Goal: Information Seeking & Learning: Learn about a topic

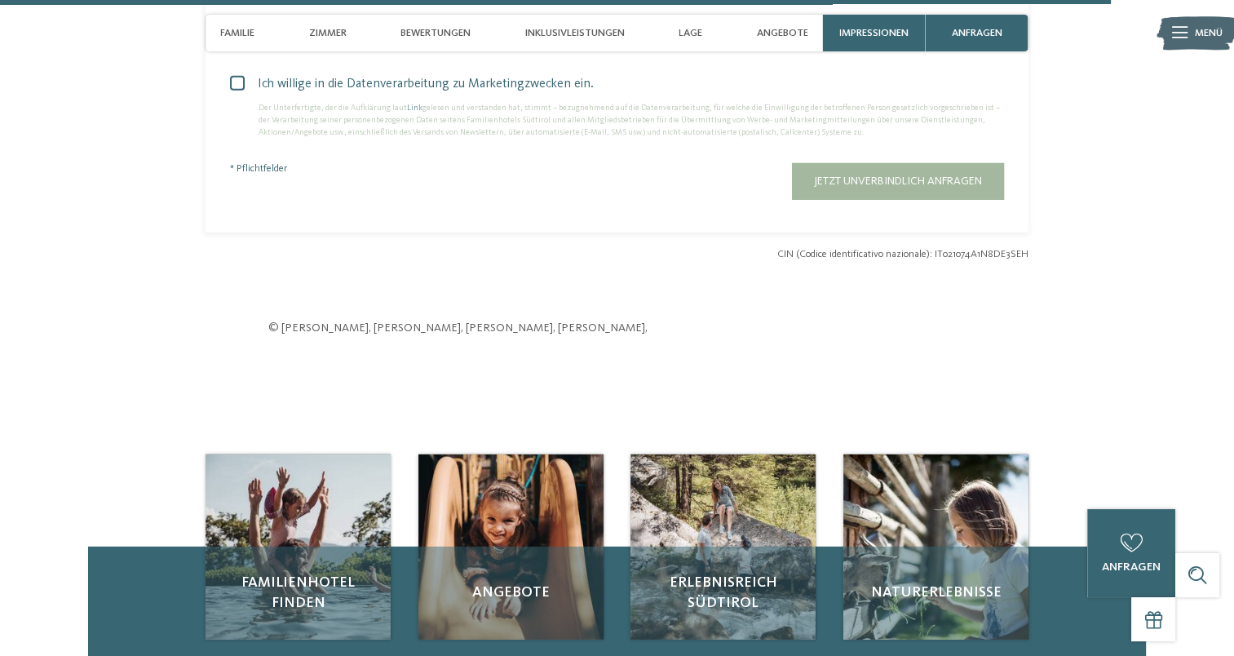
scroll to position [4788, 0]
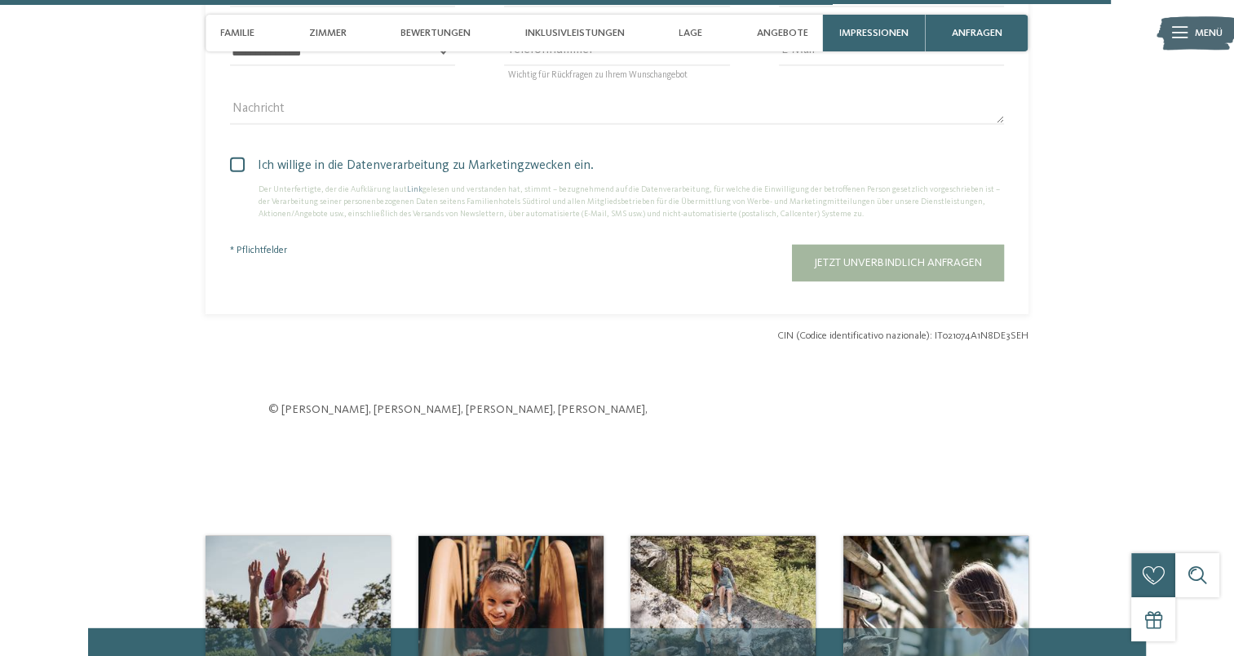
click at [1191, 38] on img at bounding box center [1196, 33] width 81 height 41
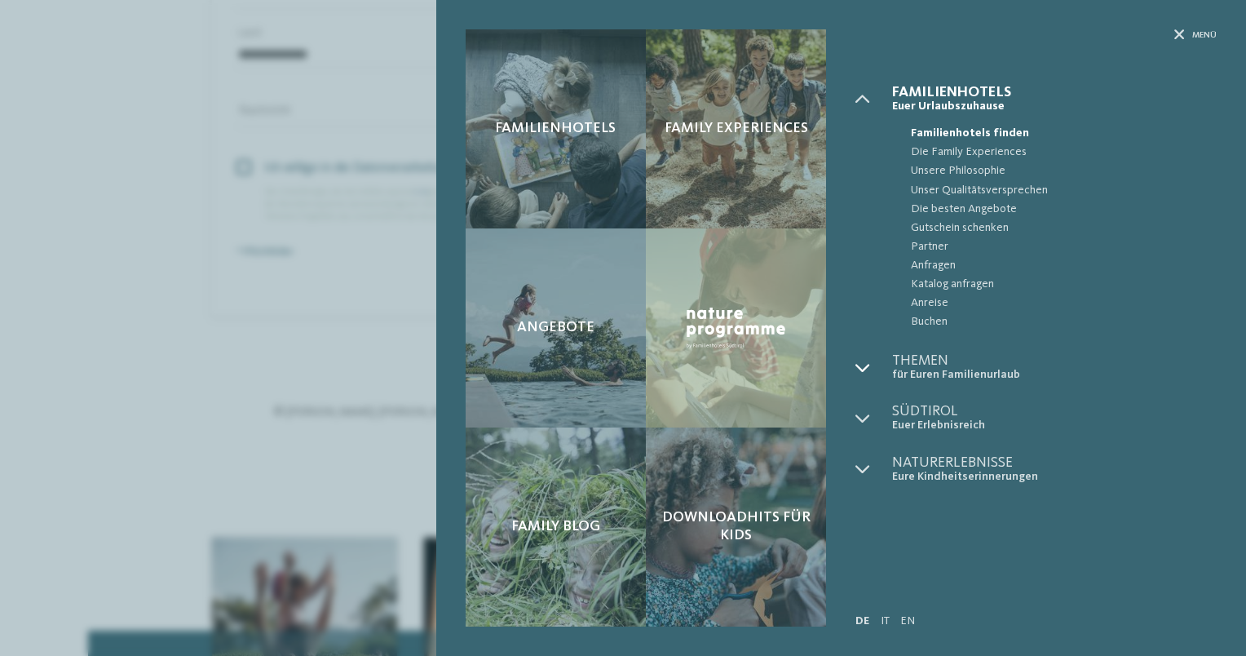
click at [872, 370] on div at bounding box center [873, 367] width 37 height 29
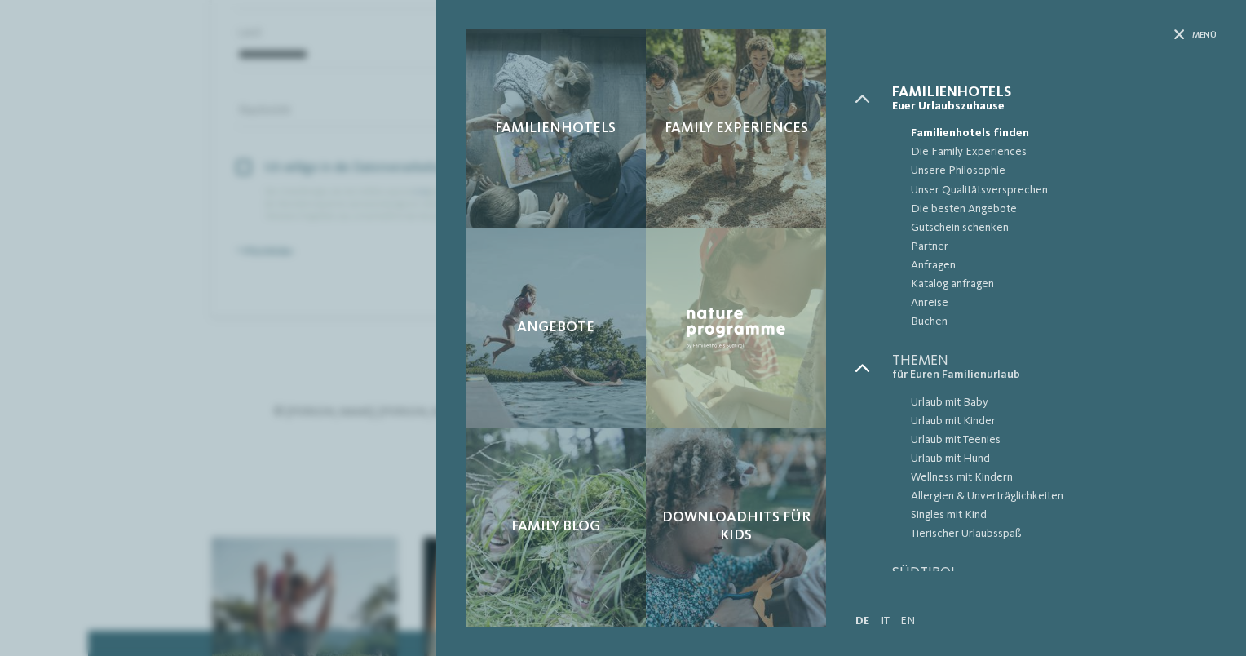
click at [872, 370] on div at bounding box center [873, 367] width 37 height 29
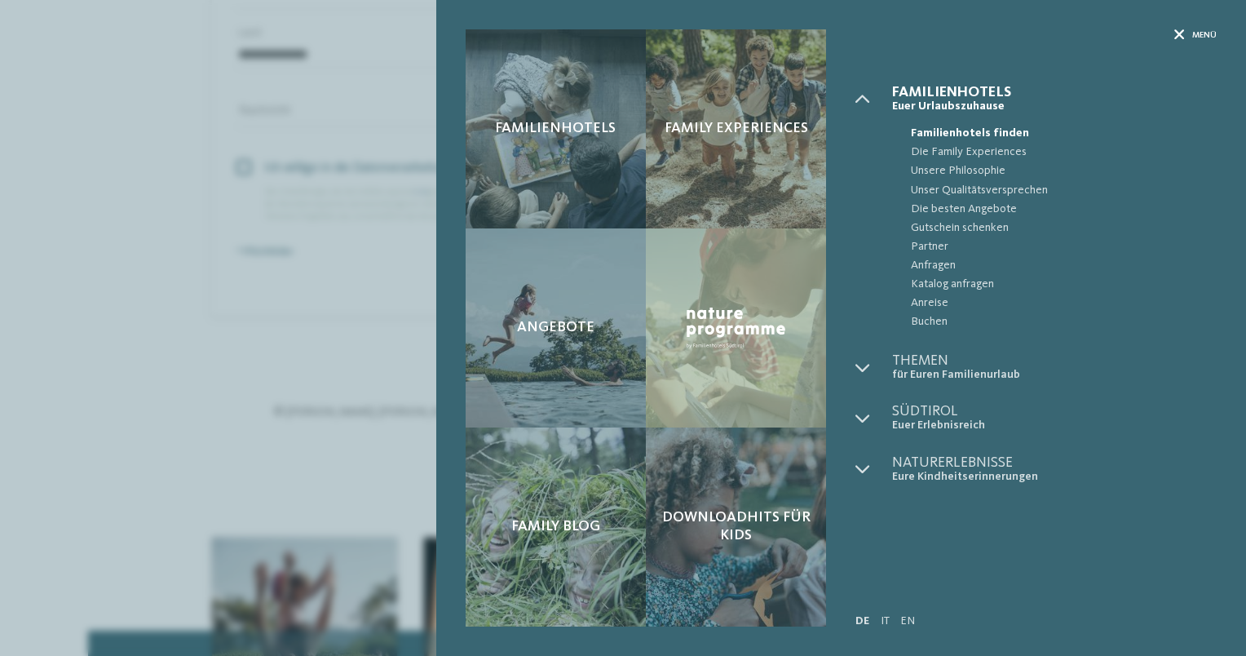
click at [1187, 33] on div "Menü" at bounding box center [1195, 35] width 42 height 12
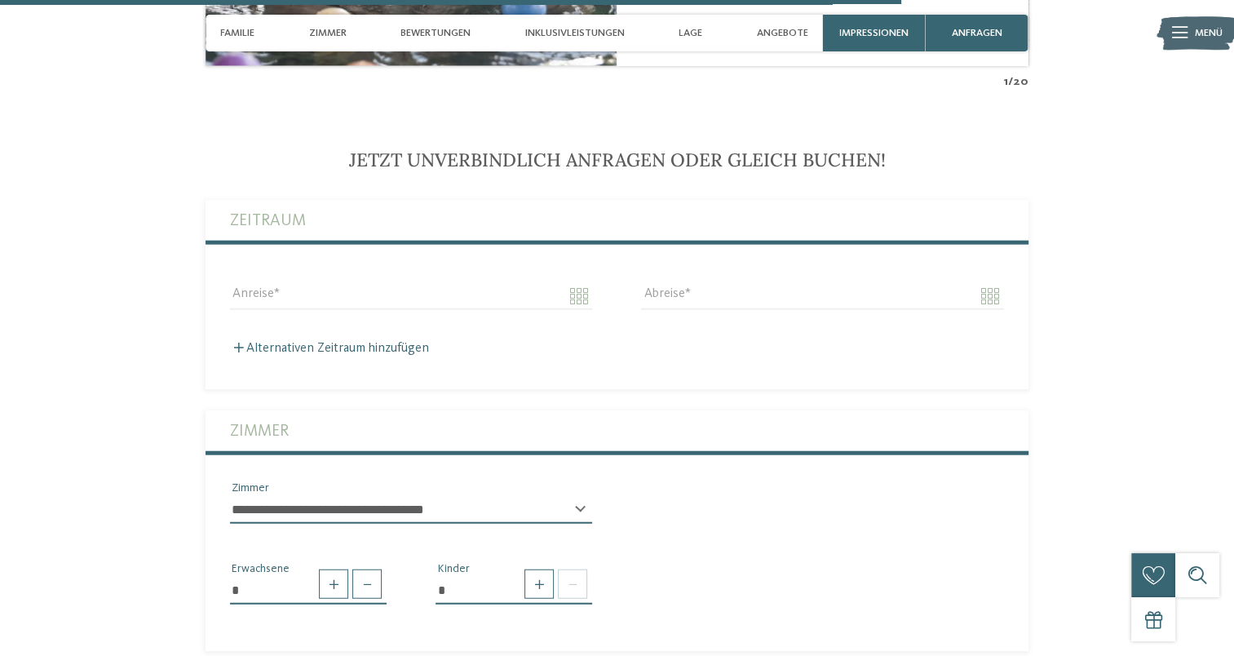
scroll to position [3884, 0]
click at [779, 33] on span "Angebote" at bounding box center [782, 33] width 51 height 12
click at [779, 32] on span "Angebote" at bounding box center [782, 33] width 51 height 12
click at [777, 32] on span "Angebote" at bounding box center [782, 33] width 51 height 12
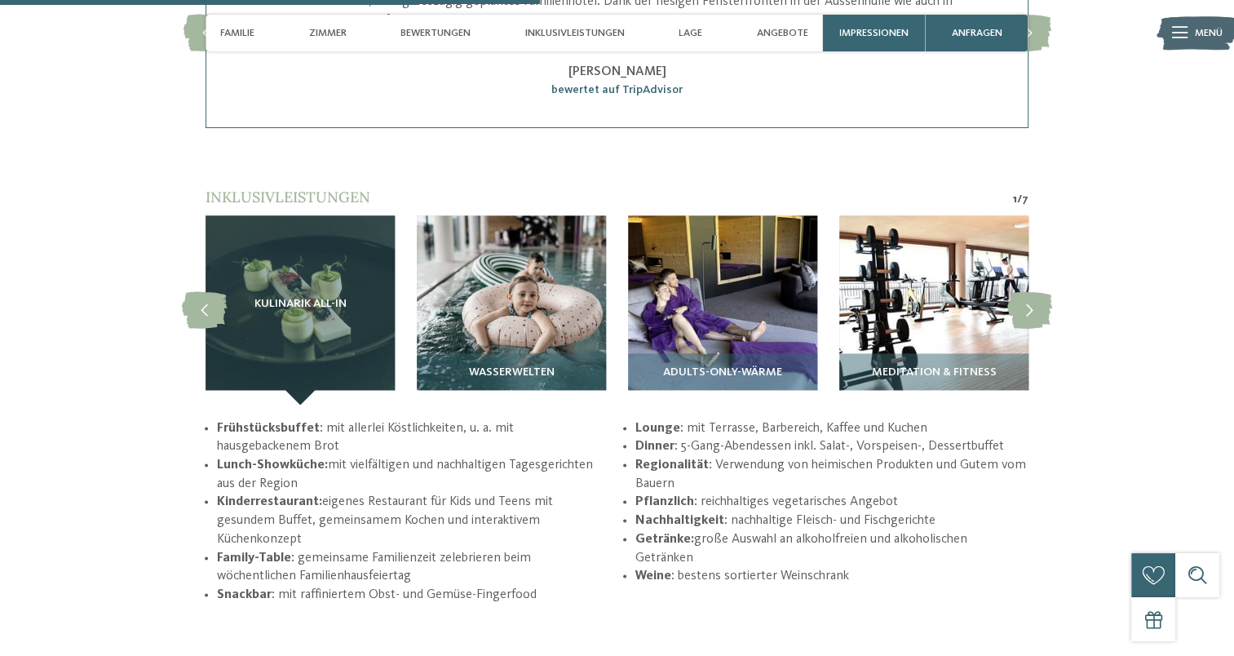
scroll to position [2377, 0]
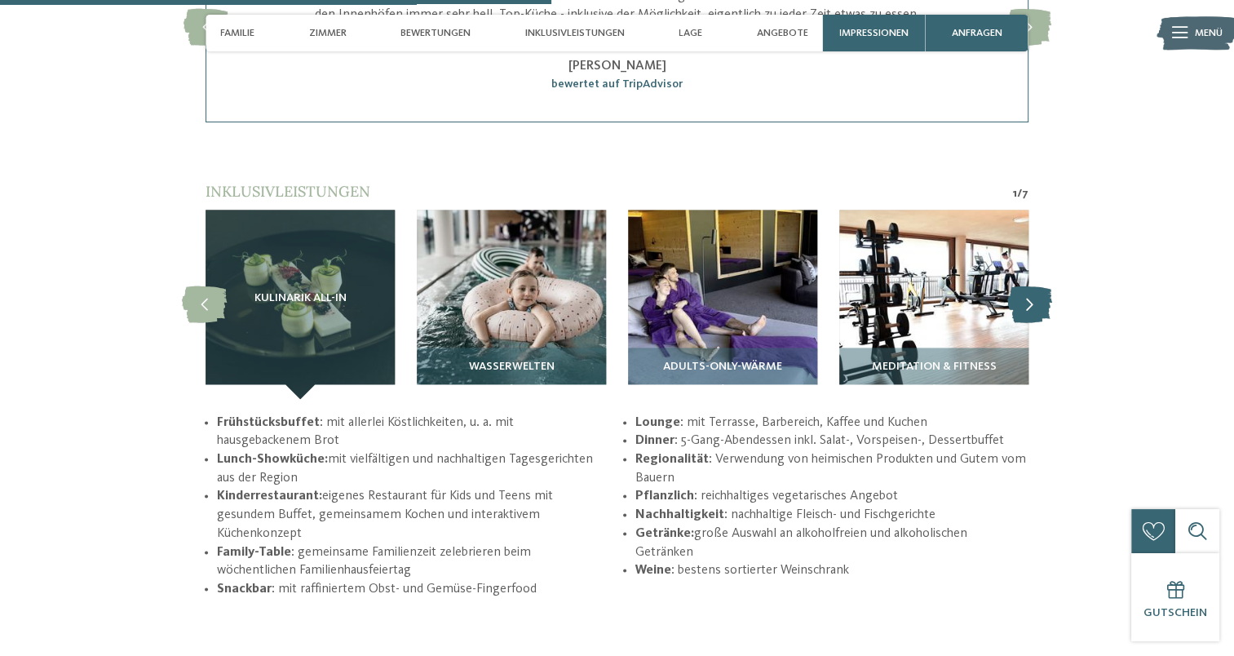
click at [1044, 285] on icon at bounding box center [1029, 303] width 45 height 37
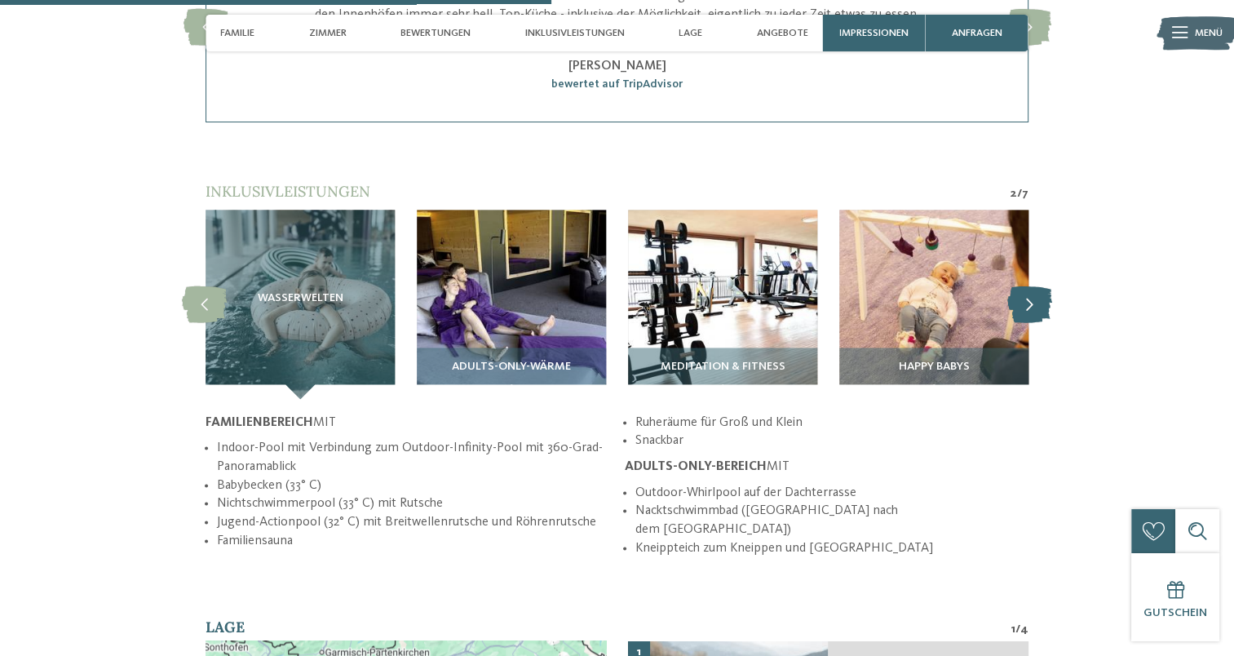
click at [1044, 285] on icon at bounding box center [1029, 303] width 45 height 37
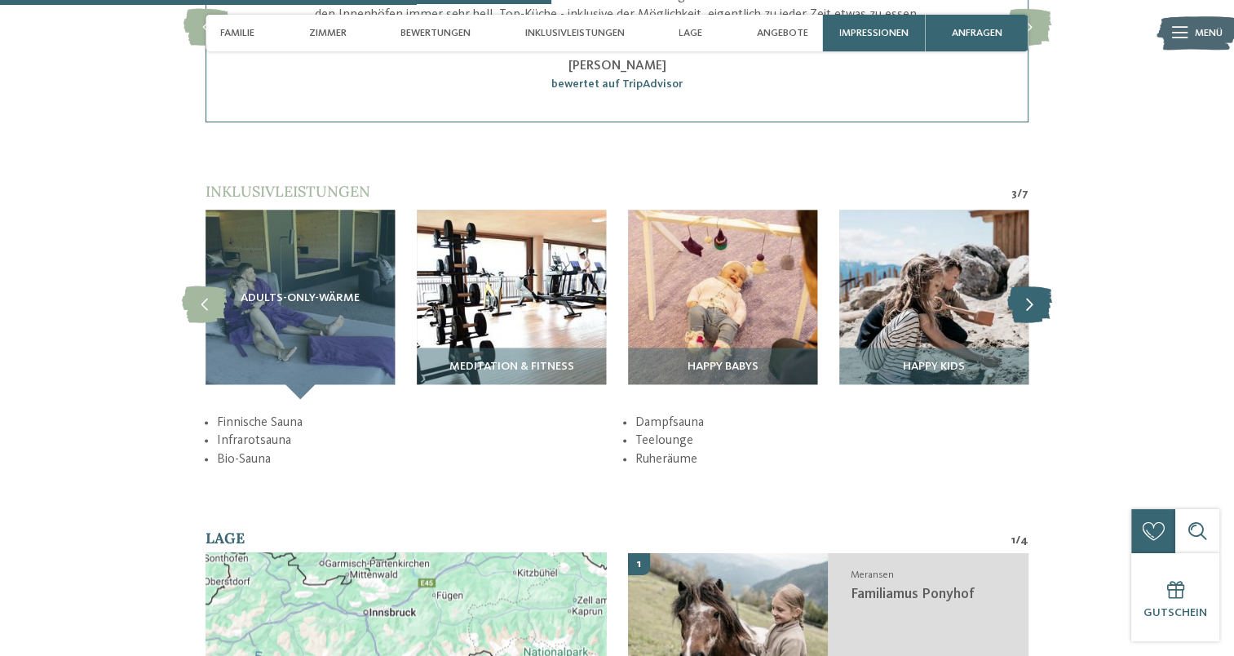
click at [1044, 285] on icon at bounding box center [1029, 303] width 45 height 37
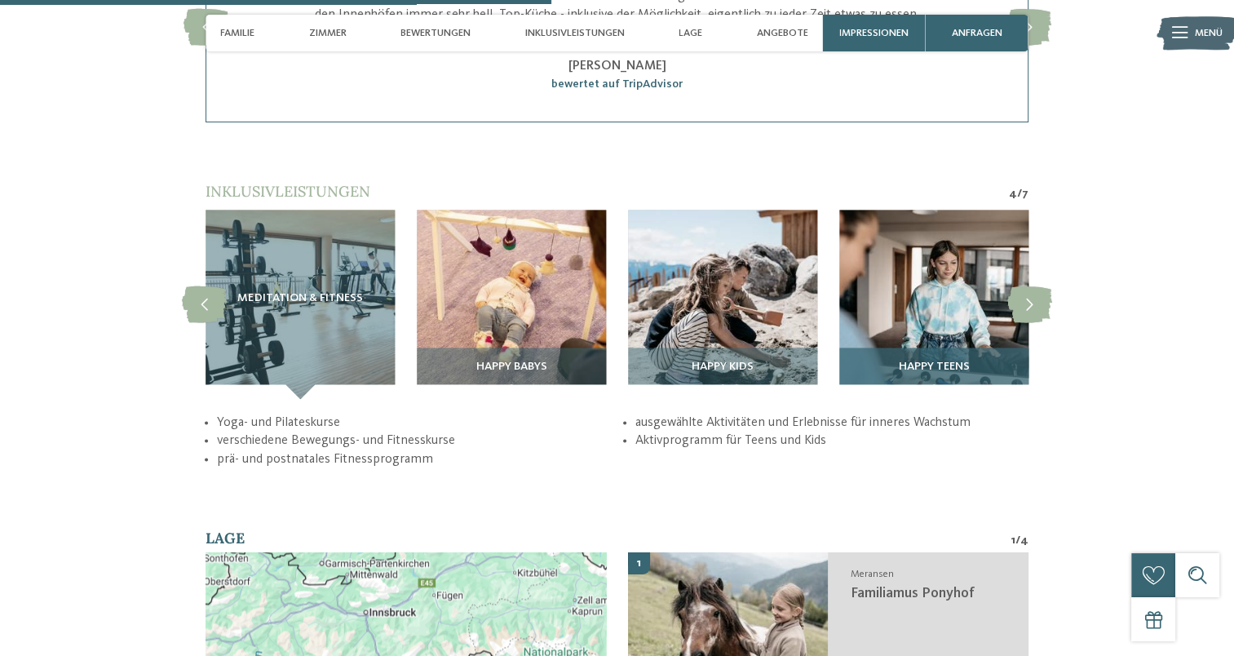
click at [943, 277] on img at bounding box center [933, 304] width 189 height 189
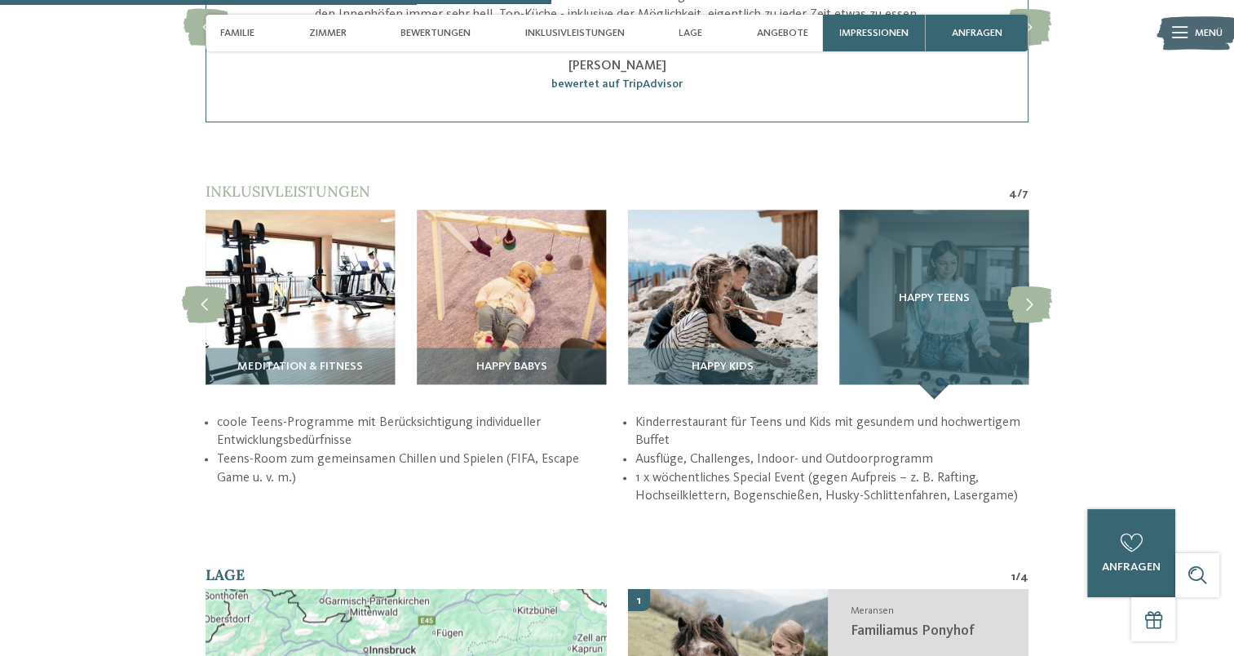
click at [934, 359] on div "Happy Teens" at bounding box center [933, 304] width 189 height 189
click at [922, 292] on span "Happy Teens" at bounding box center [933, 298] width 71 height 13
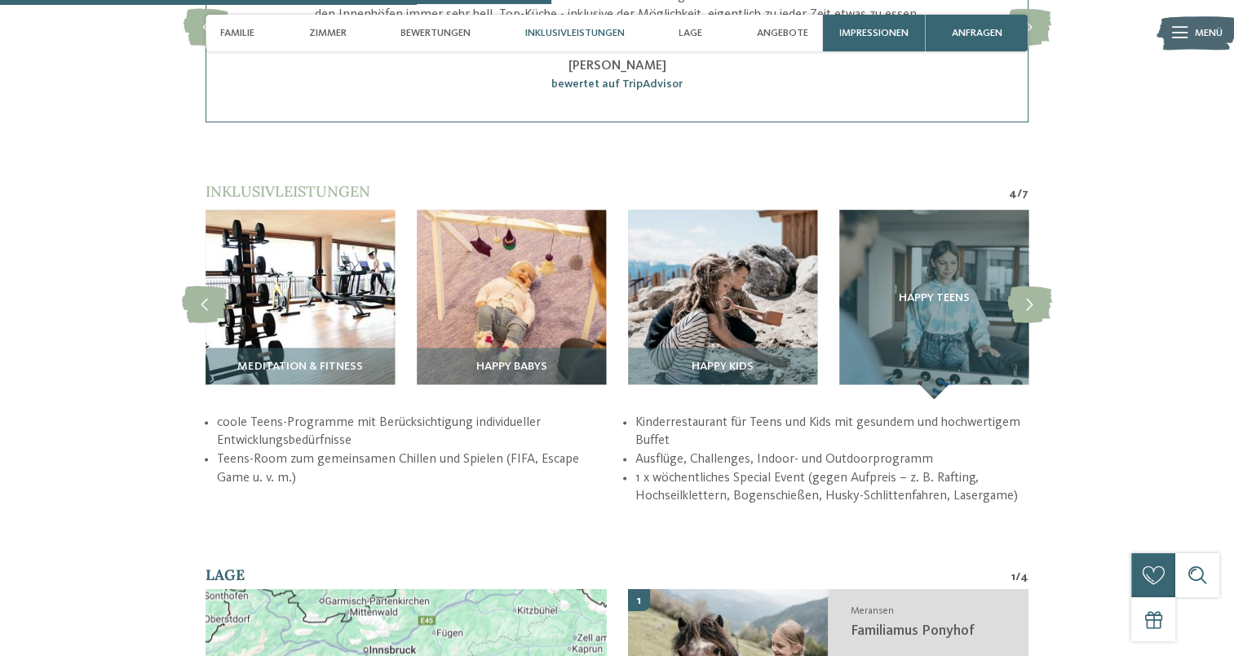
click at [572, 38] on span "Inklusivleistungen" at bounding box center [574, 33] width 99 height 12
click at [556, 36] on span "Inklusivleistungen" at bounding box center [574, 33] width 99 height 12
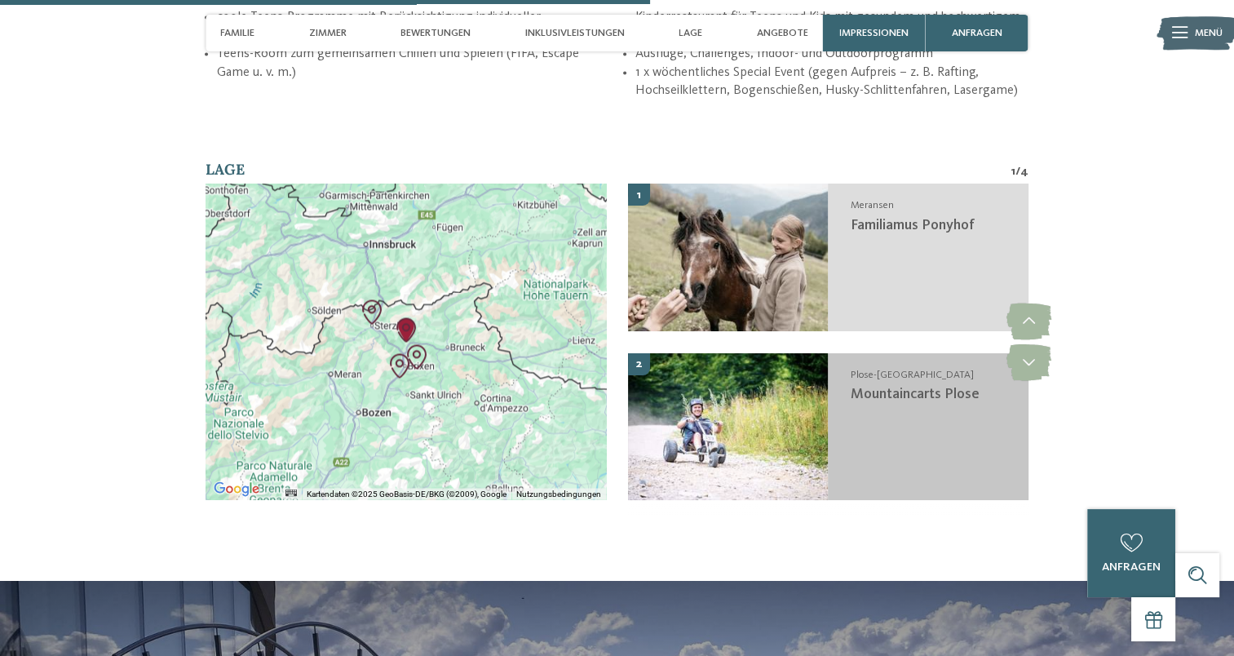
scroll to position [2791, 0]
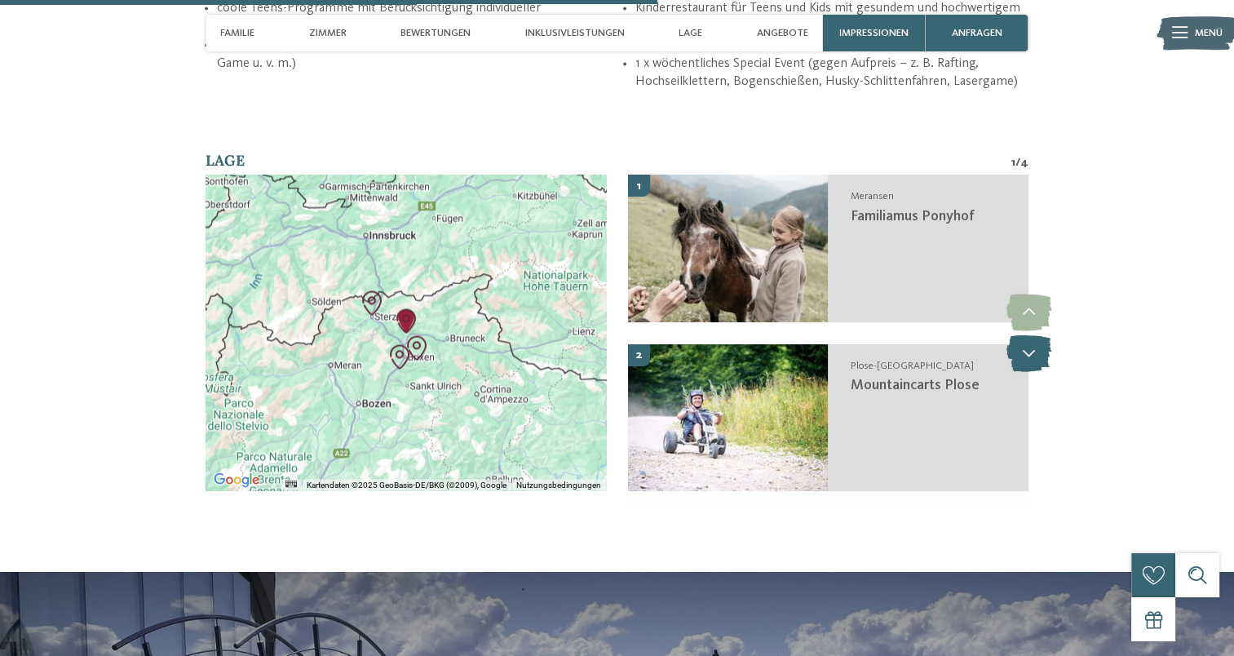
click at [1019, 340] on icon at bounding box center [1028, 352] width 45 height 37
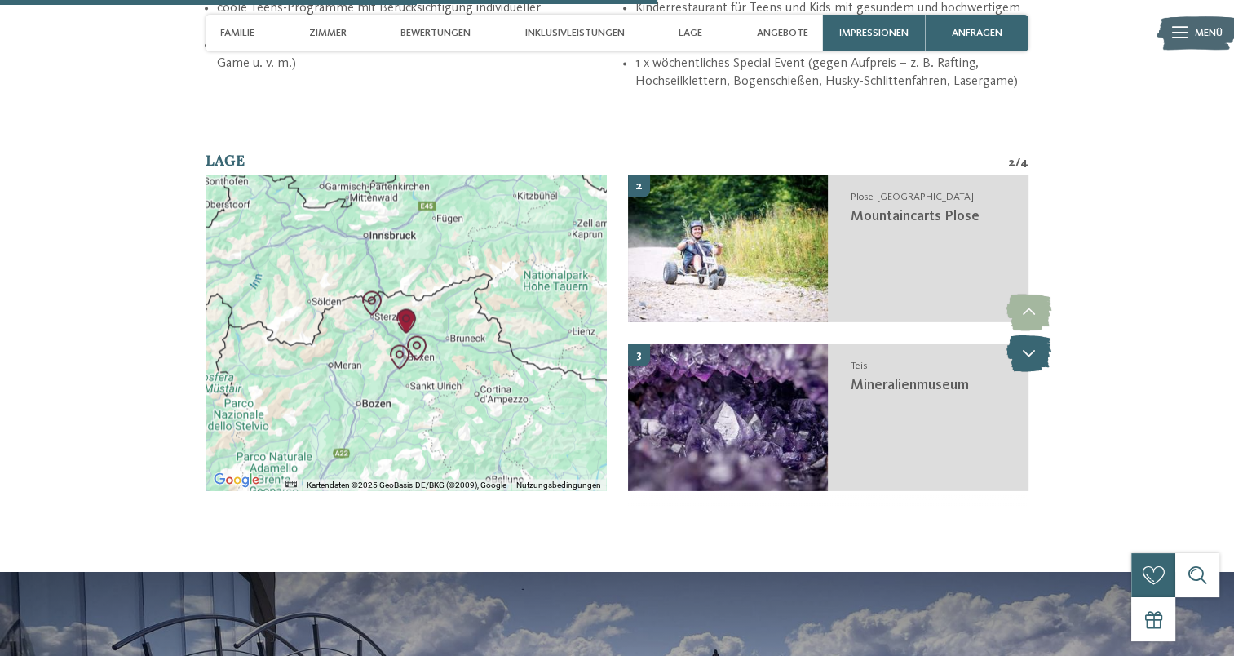
click at [1019, 340] on icon at bounding box center [1028, 352] width 45 height 37
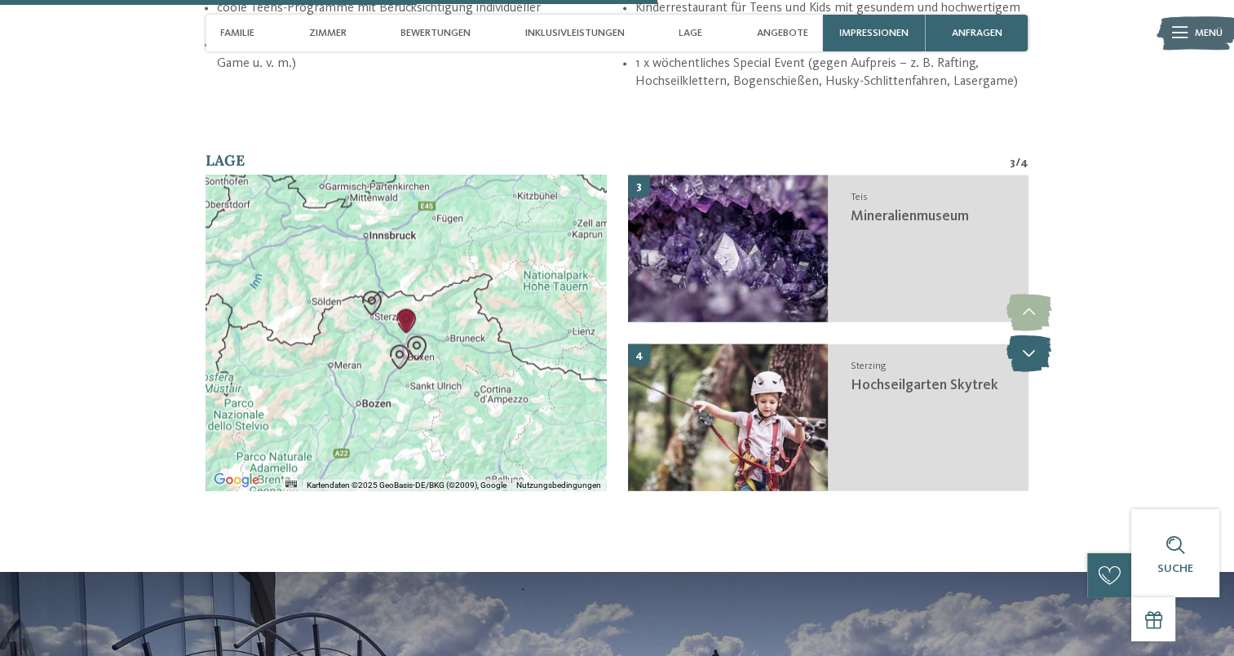
click at [1019, 340] on icon at bounding box center [1028, 352] width 45 height 37
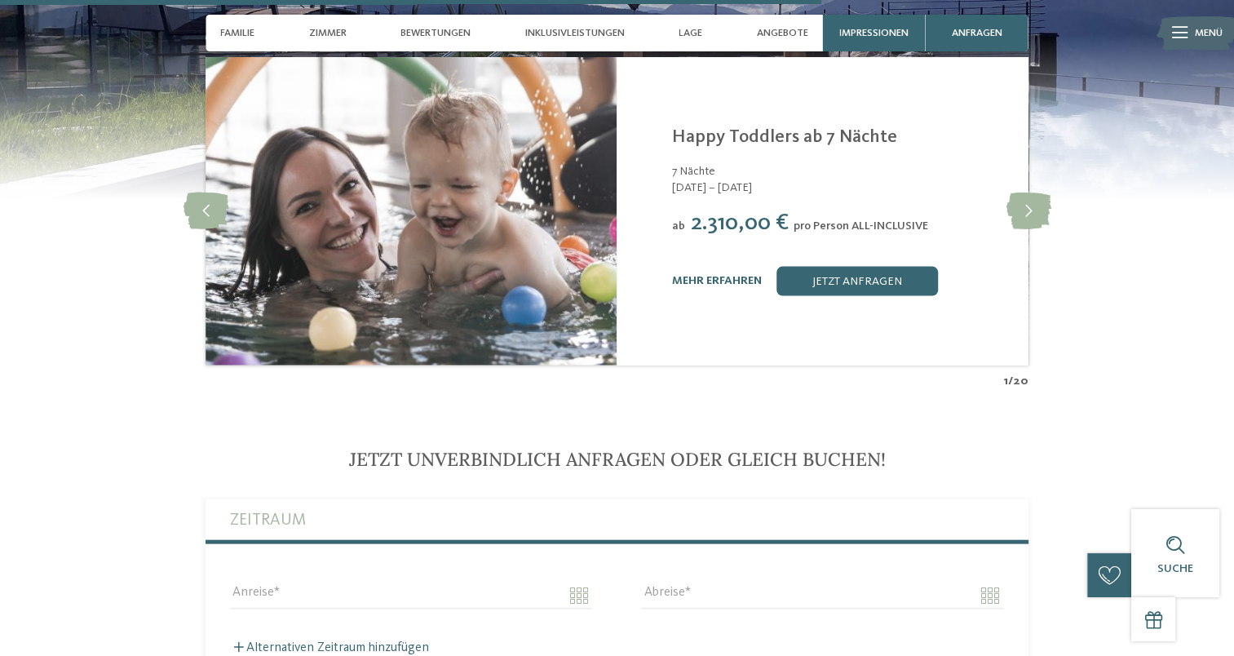
scroll to position [3503, 0]
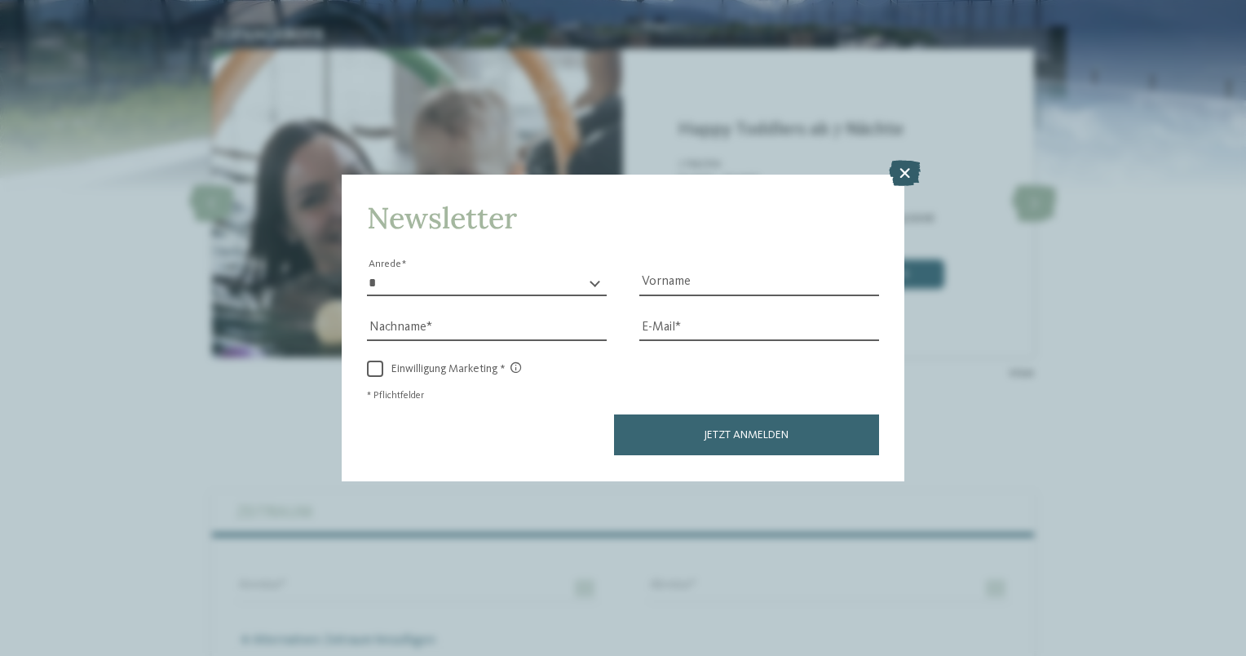
click at [910, 183] on icon at bounding box center [905, 174] width 32 height 26
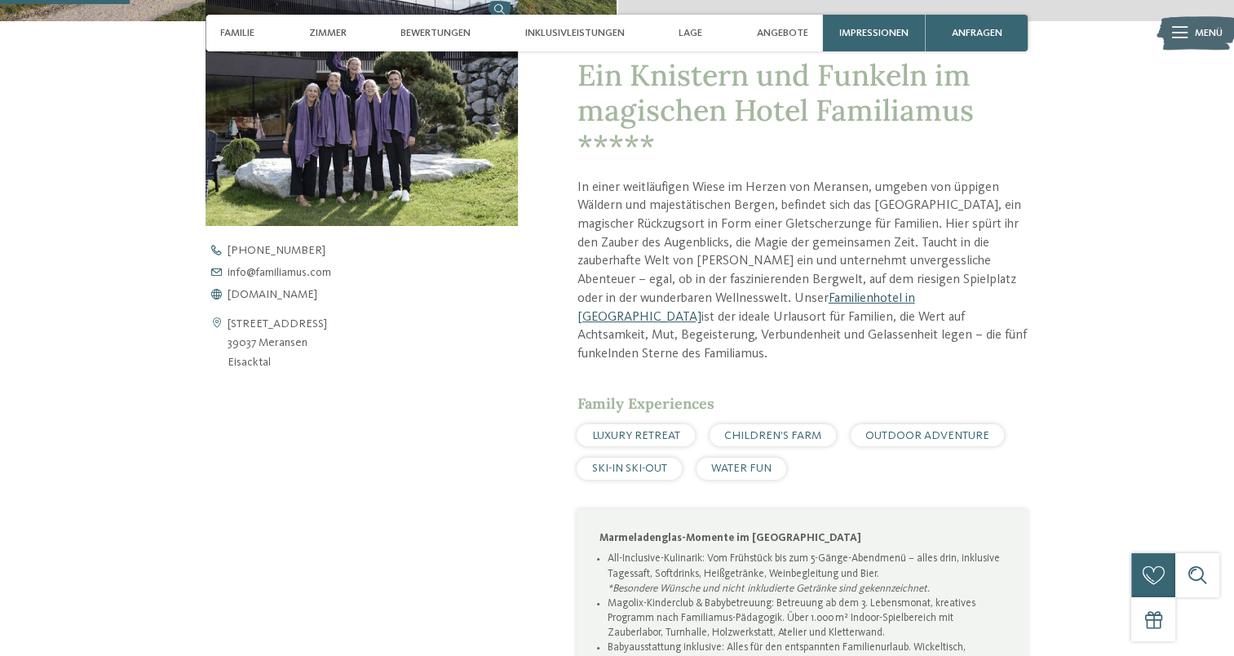
scroll to position [552, 0]
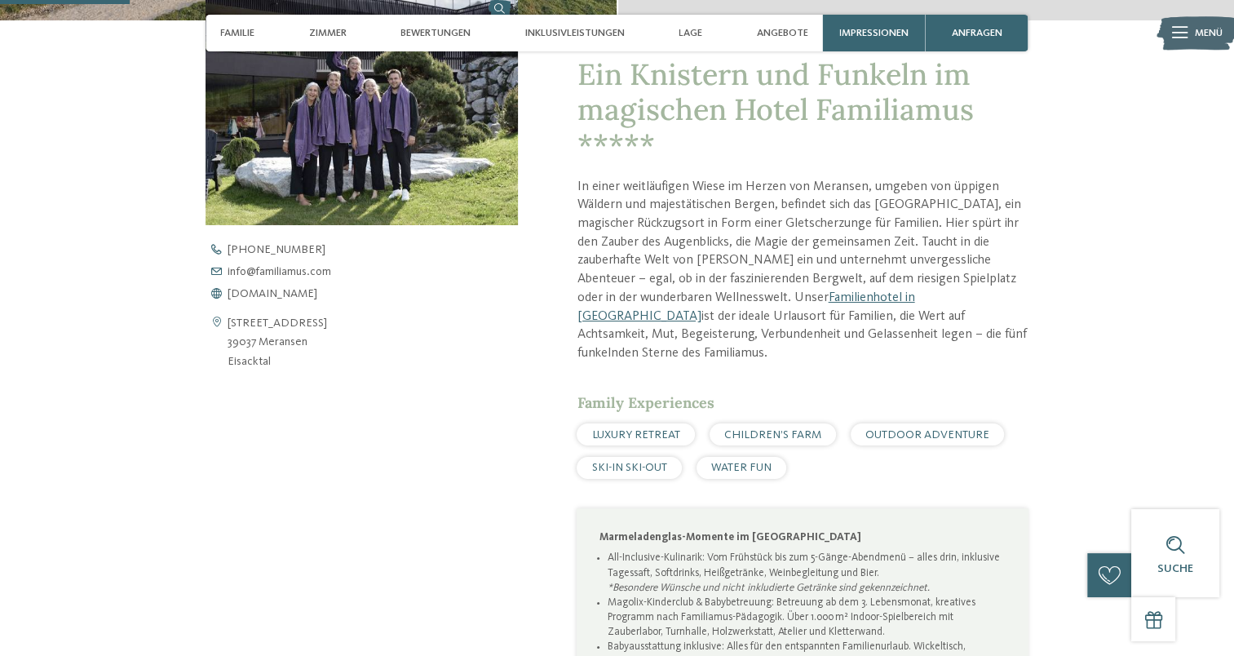
click at [793, 434] on span "CHILDREN’S FARM" at bounding box center [772, 434] width 97 height 11
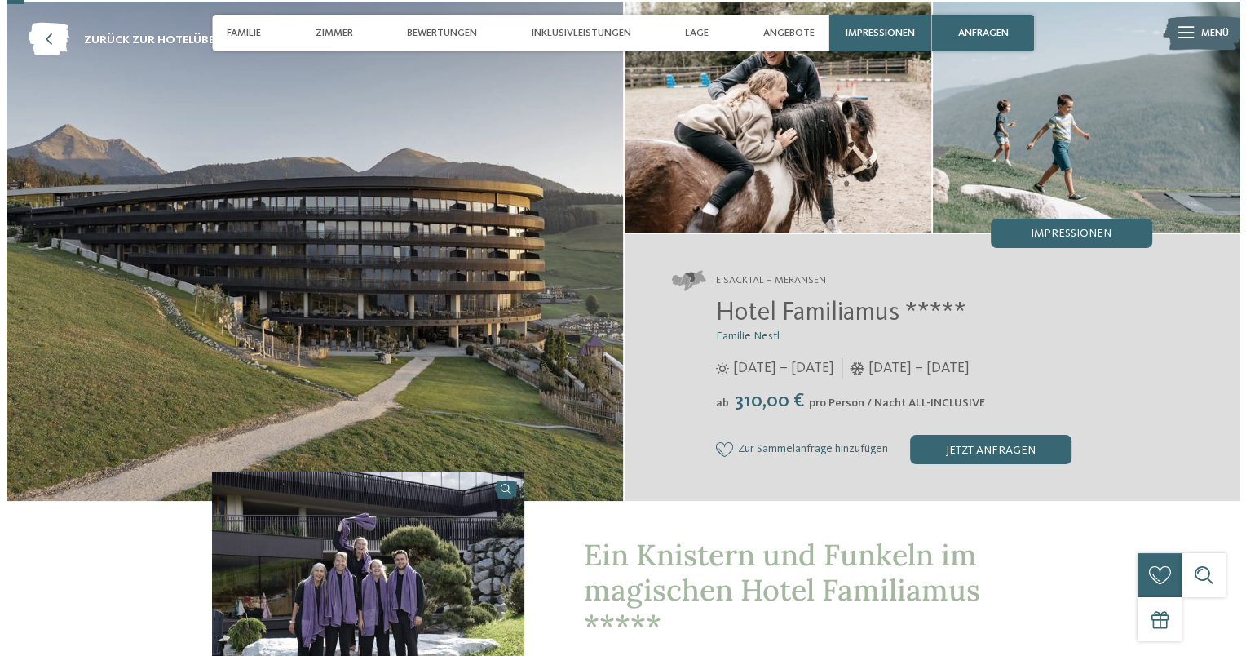
scroll to position [0, 0]
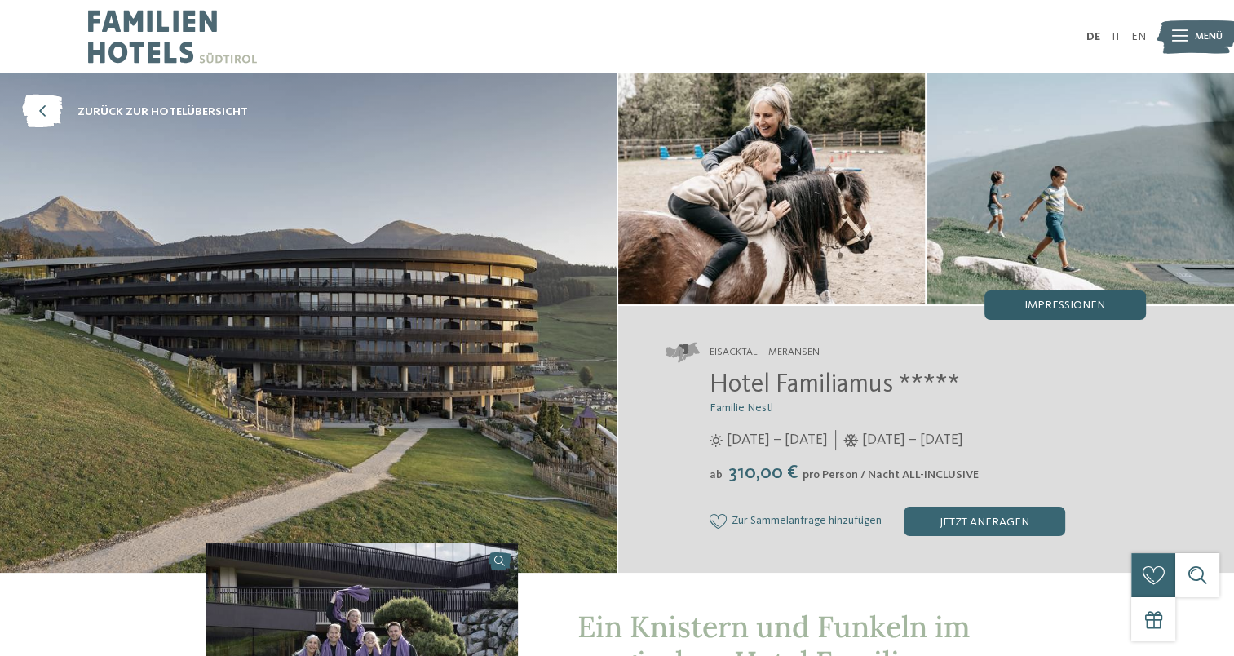
click at [1036, 295] on div "Impressionen" at bounding box center [1064, 304] width 161 height 29
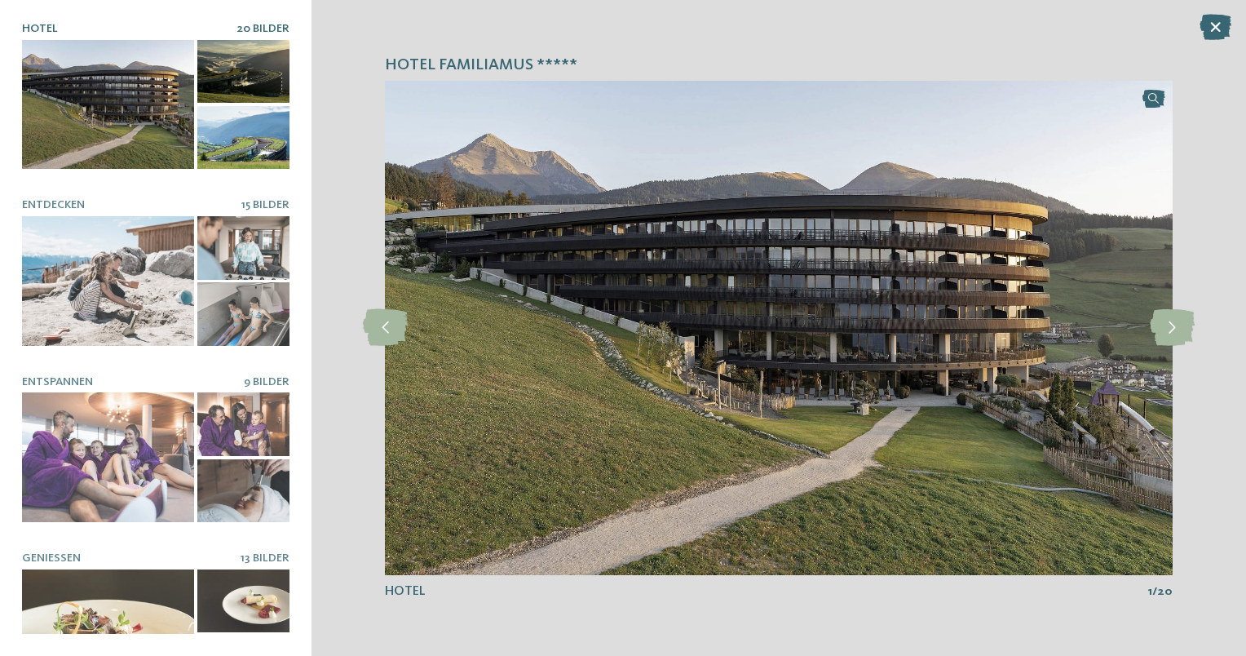
click at [1151, 105] on img at bounding box center [779, 328] width 788 height 494
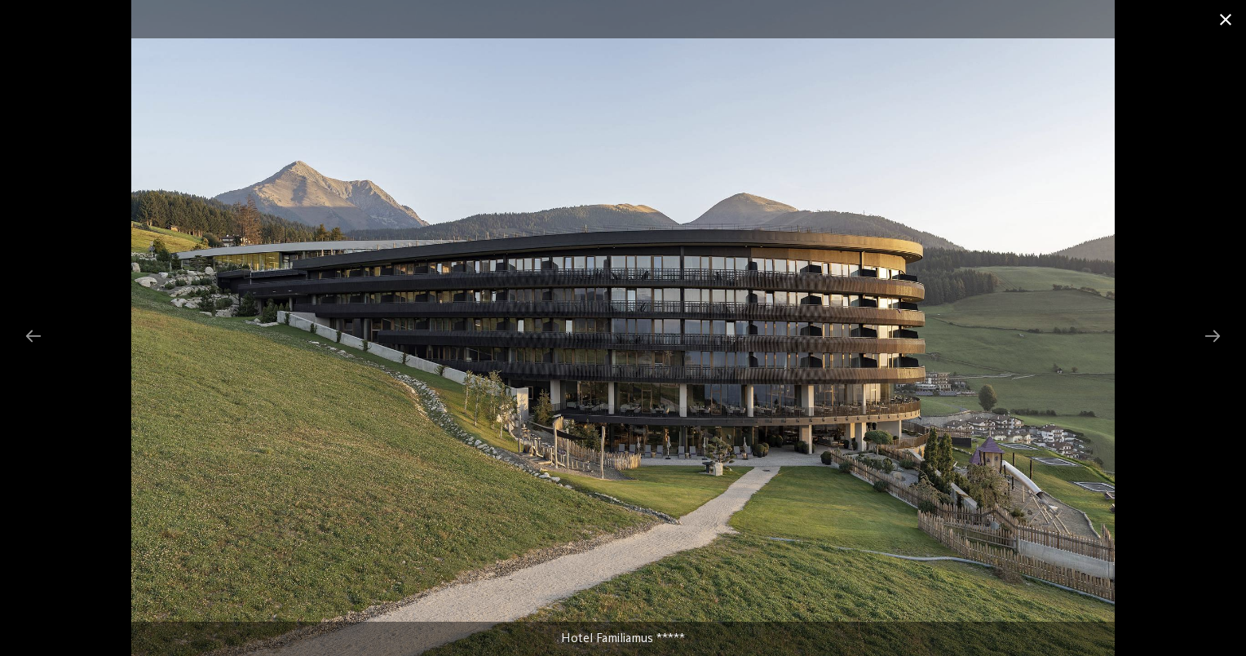
click at [1225, 23] on span at bounding box center [1225, 19] width 41 height 38
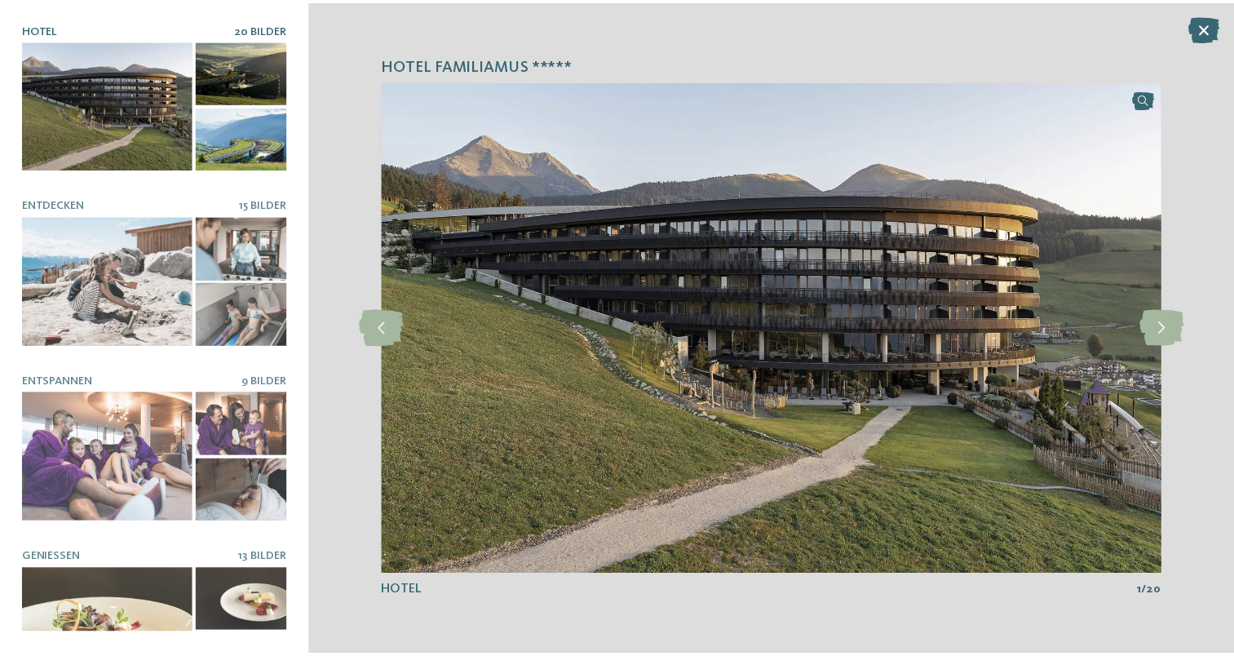
scroll to position [48, 0]
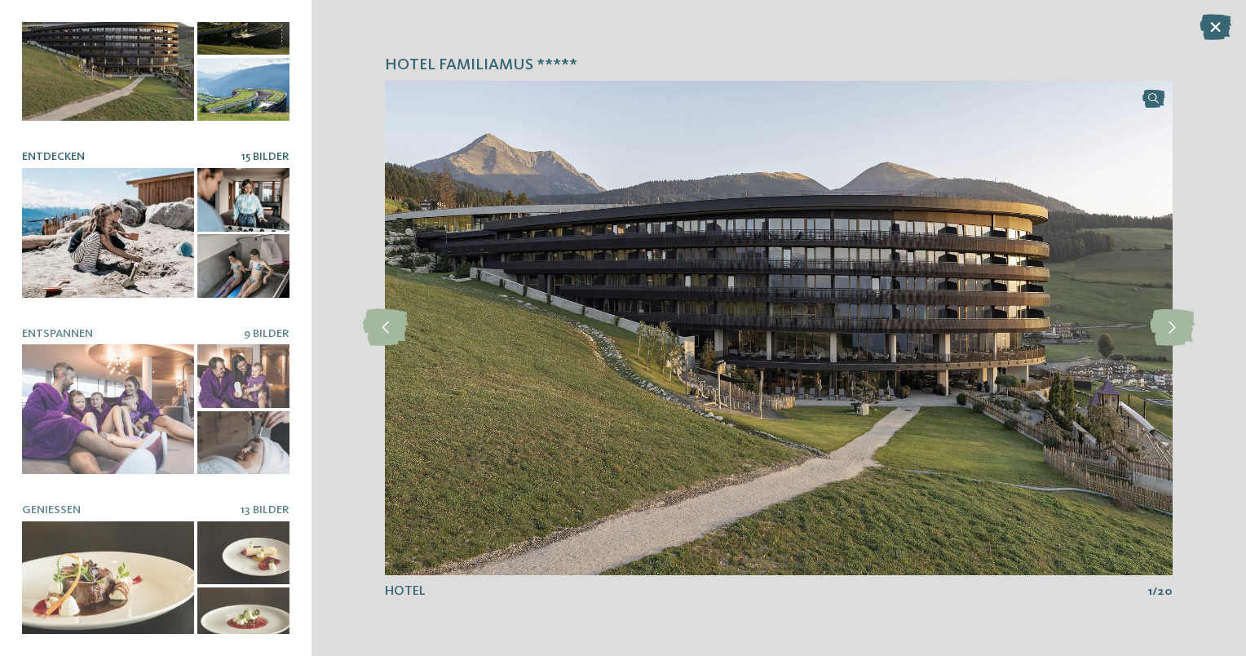
click at [122, 241] on div at bounding box center [108, 233] width 172 height 130
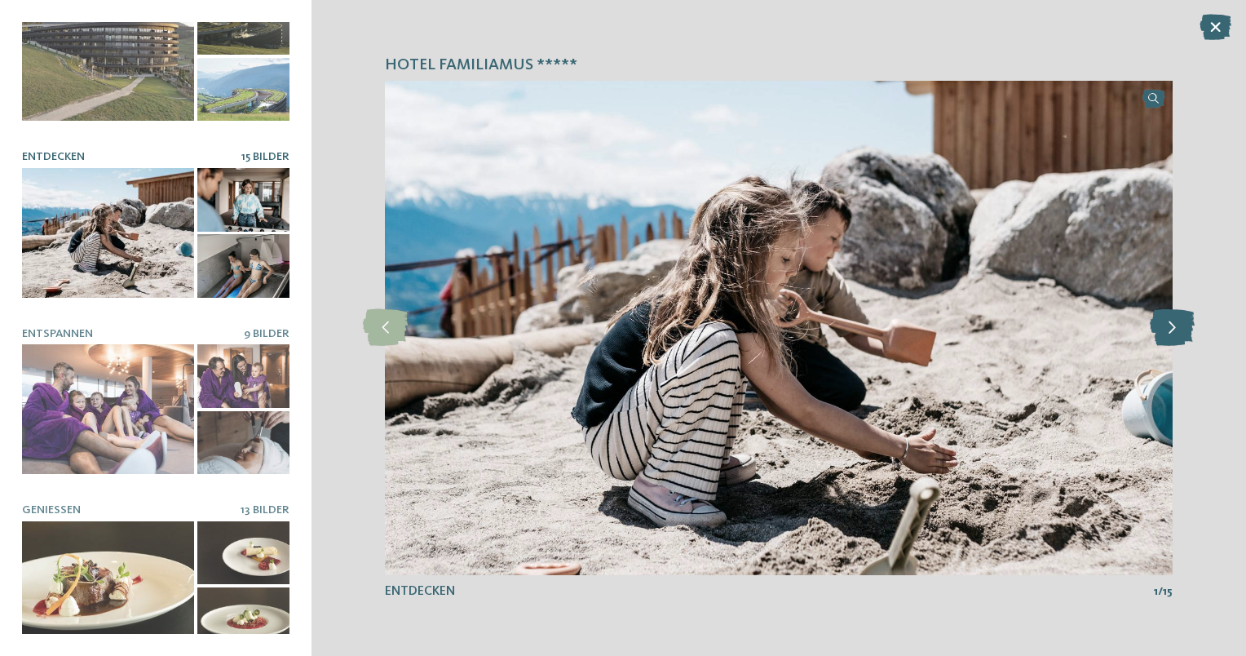
click at [1169, 329] on icon at bounding box center [1172, 327] width 45 height 37
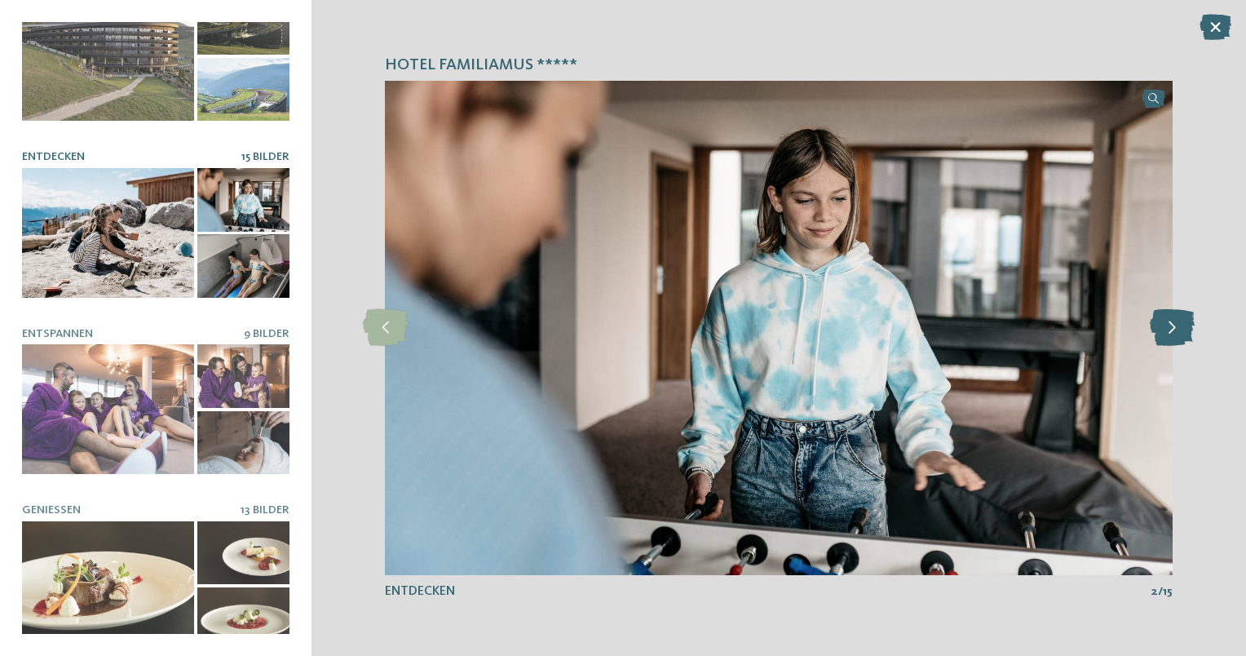
click at [1169, 329] on icon at bounding box center [1172, 327] width 45 height 37
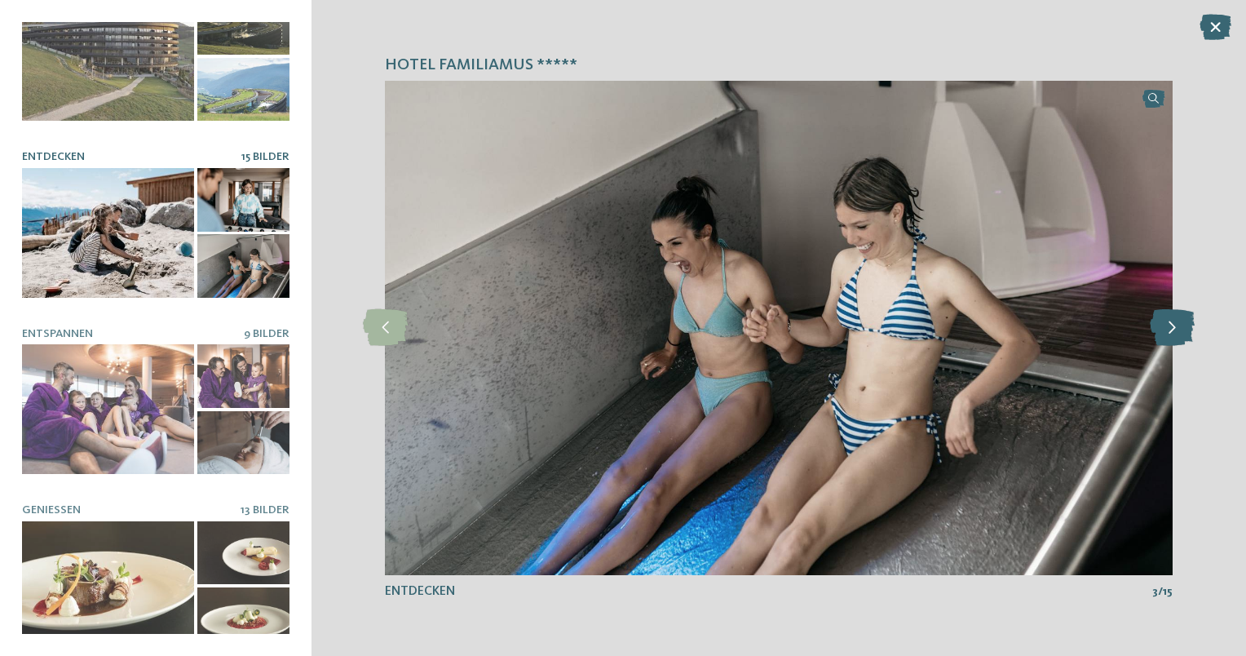
click at [1169, 329] on icon at bounding box center [1172, 327] width 45 height 37
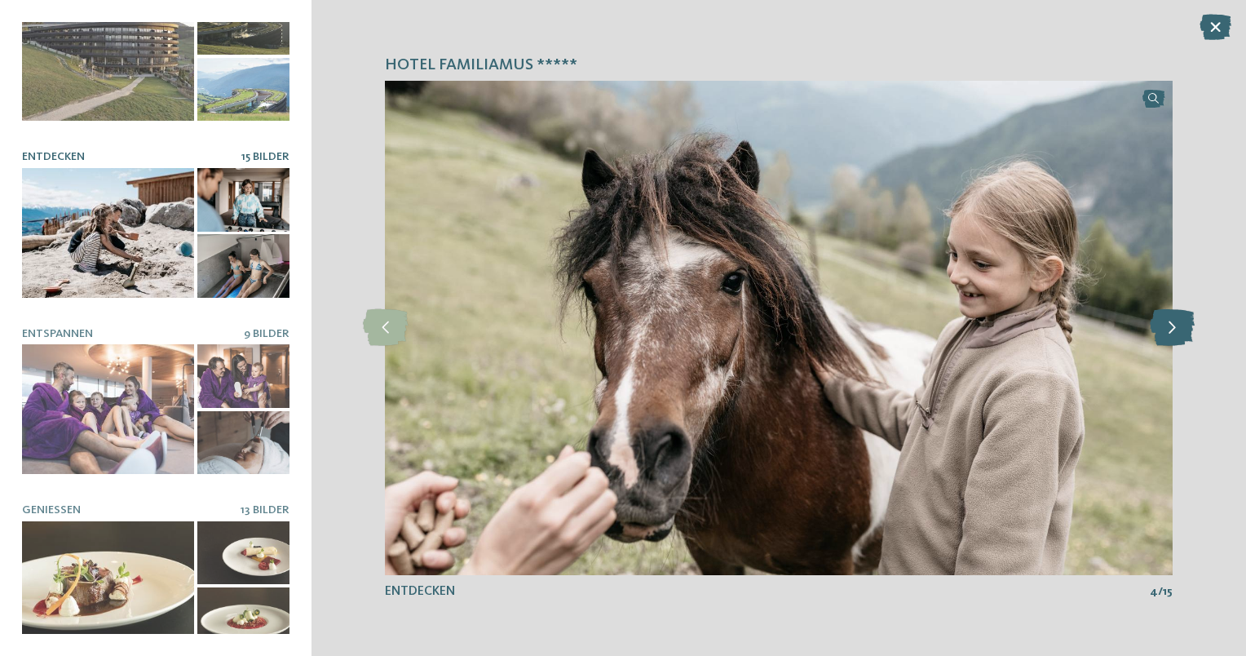
click at [1169, 329] on icon at bounding box center [1172, 327] width 45 height 37
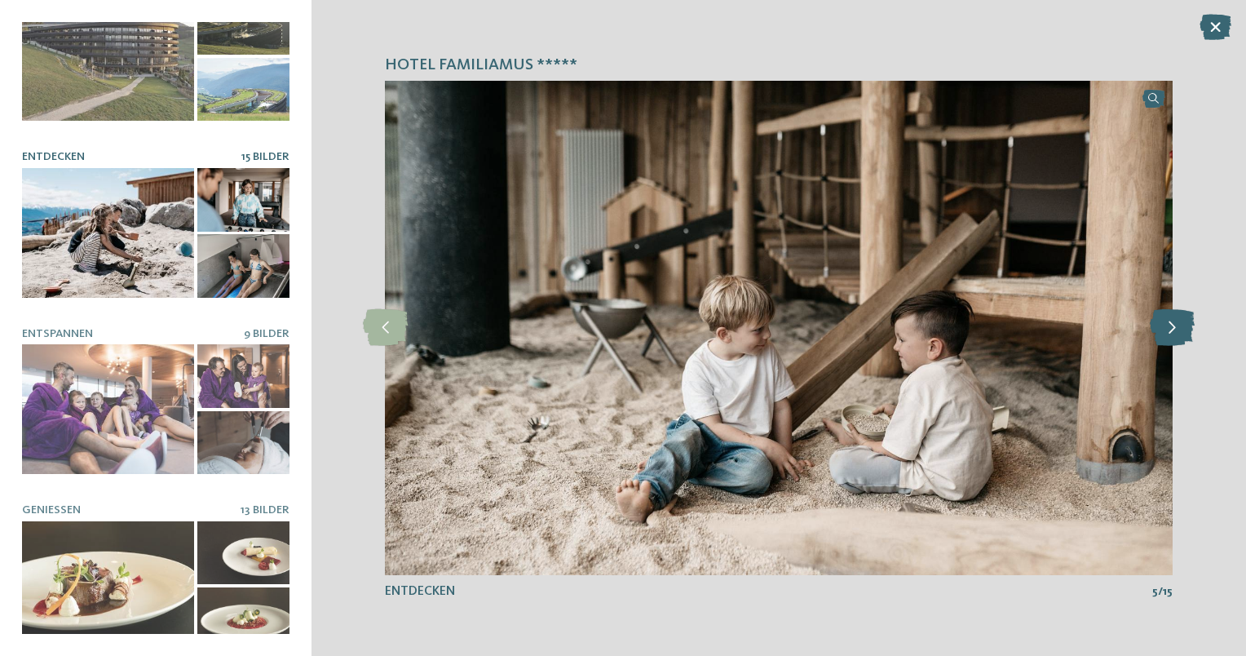
click at [1169, 329] on icon at bounding box center [1172, 327] width 45 height 37
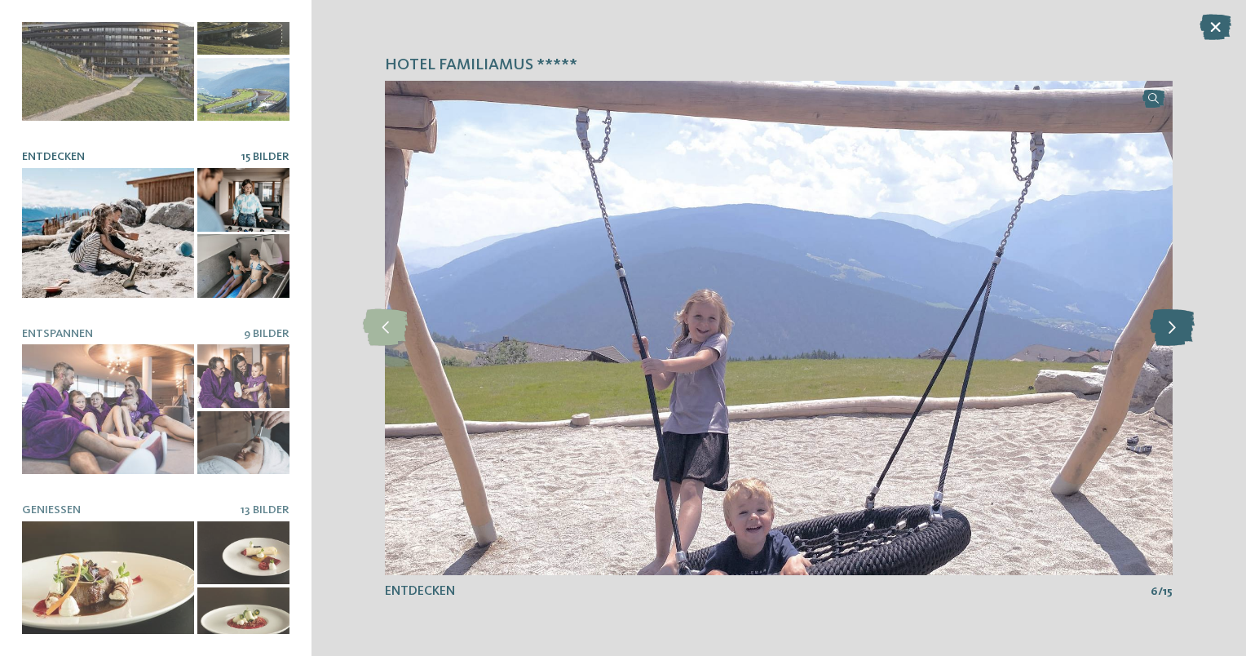
click at [1169, 329] on icon at bounding box center [1172, 327] width 45 height 37
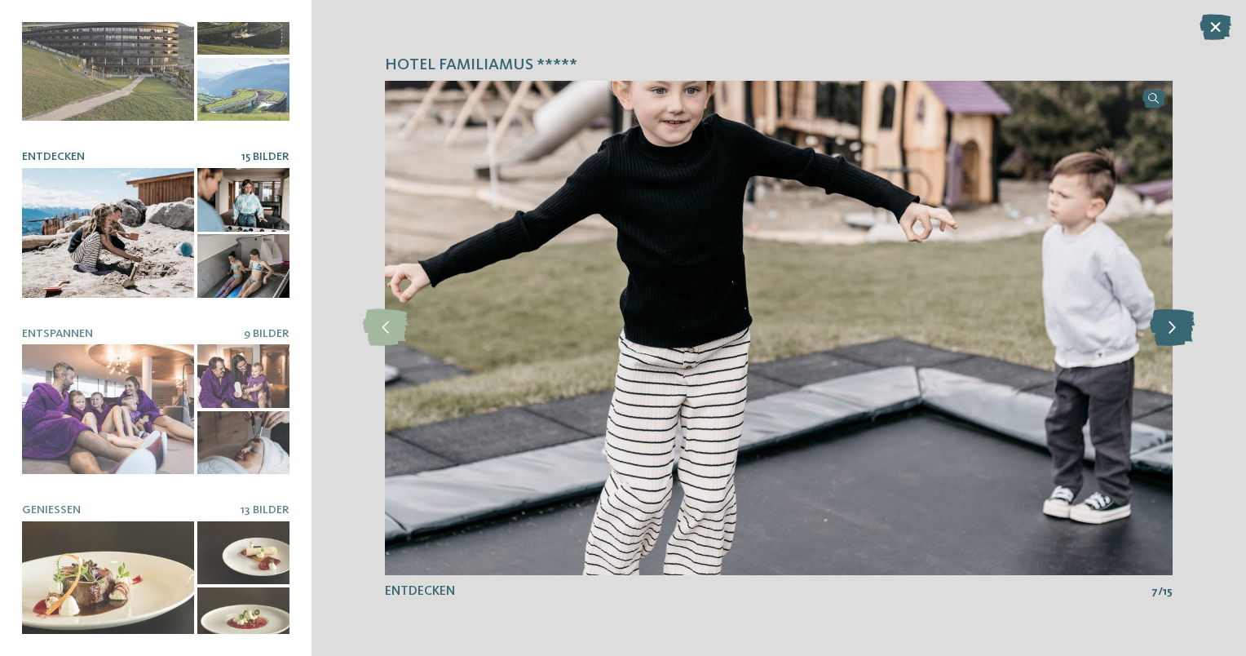
click at [1169, 329] on icon at bounding box center [1172, 327] width 45 height 37
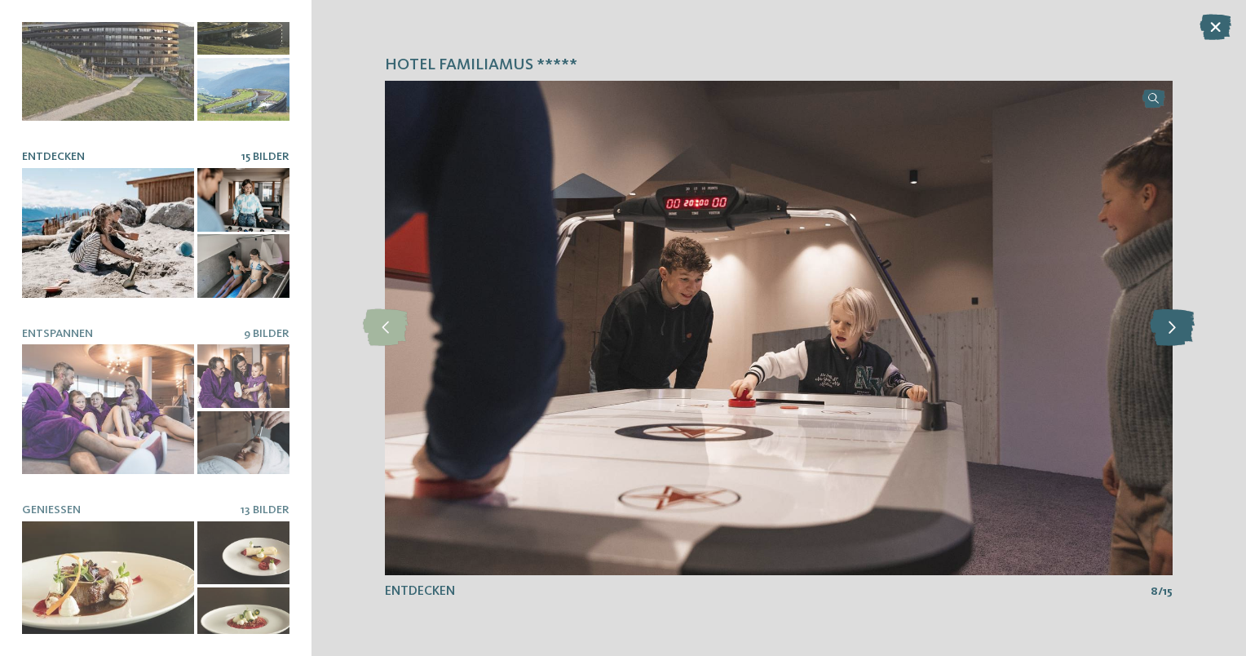
click at [1169, 329] on icon at bounding box center [1172, 327] width 45 height 37
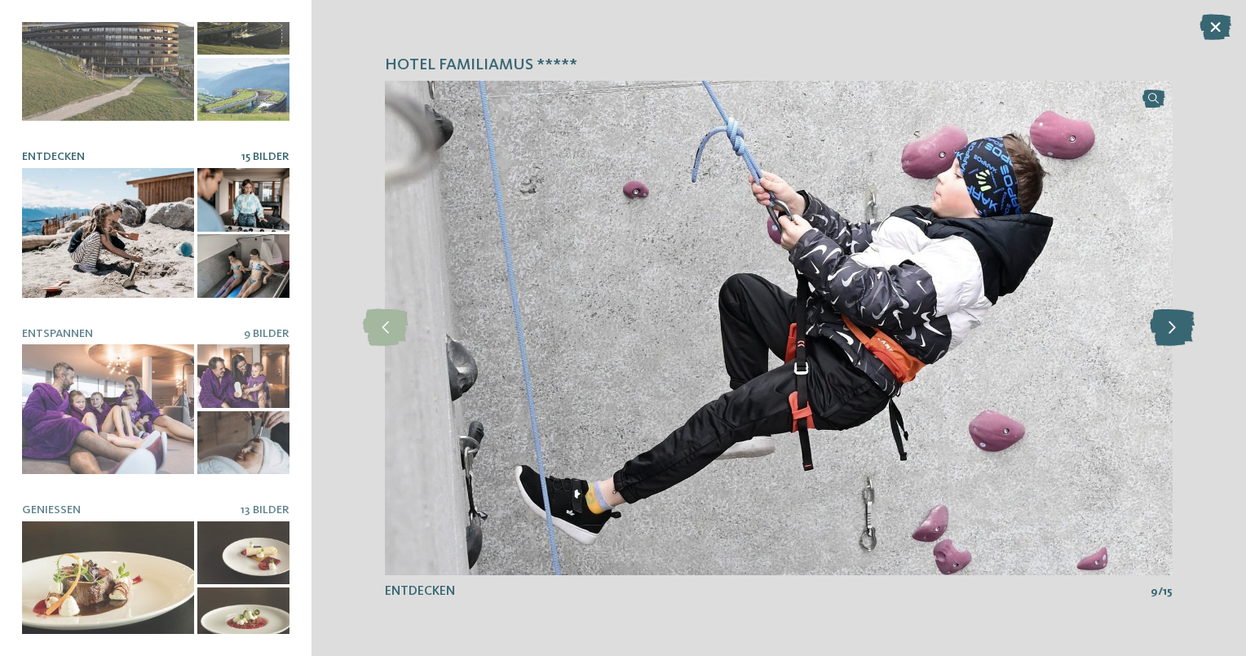
click at [1169, 329] on icon at bounding box center [1172, 327] width 45 height 37
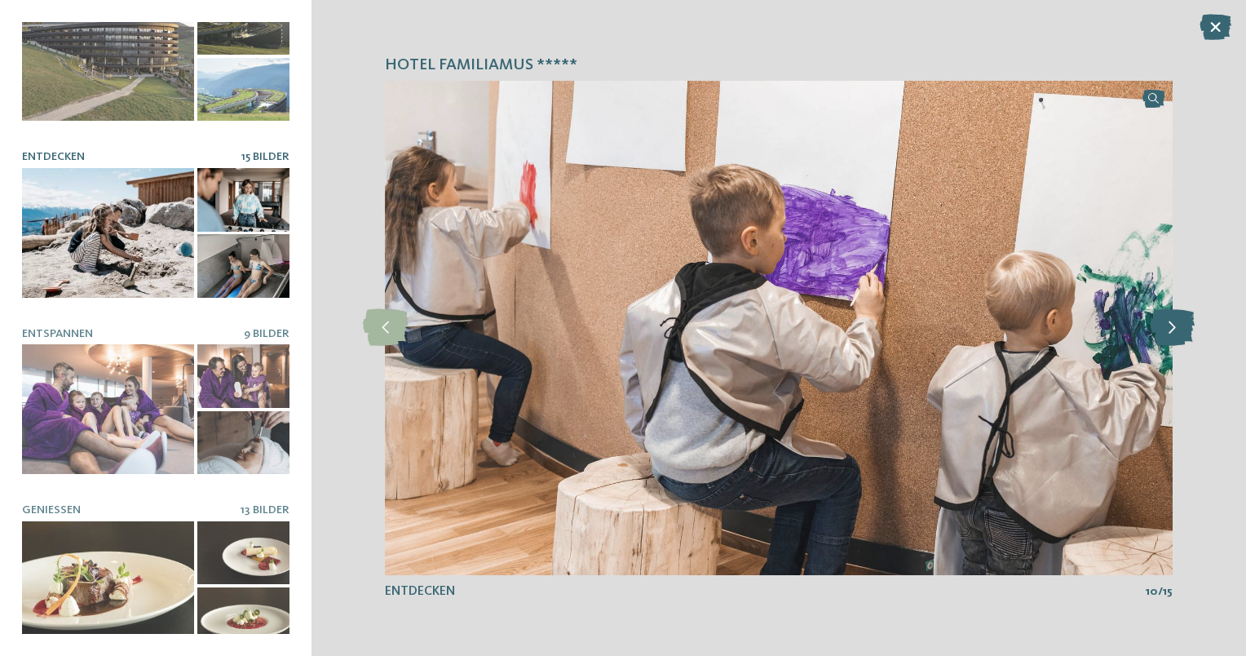
click at [1169, 329] on icon at bounding box center [1172, 327] width 45 height 37
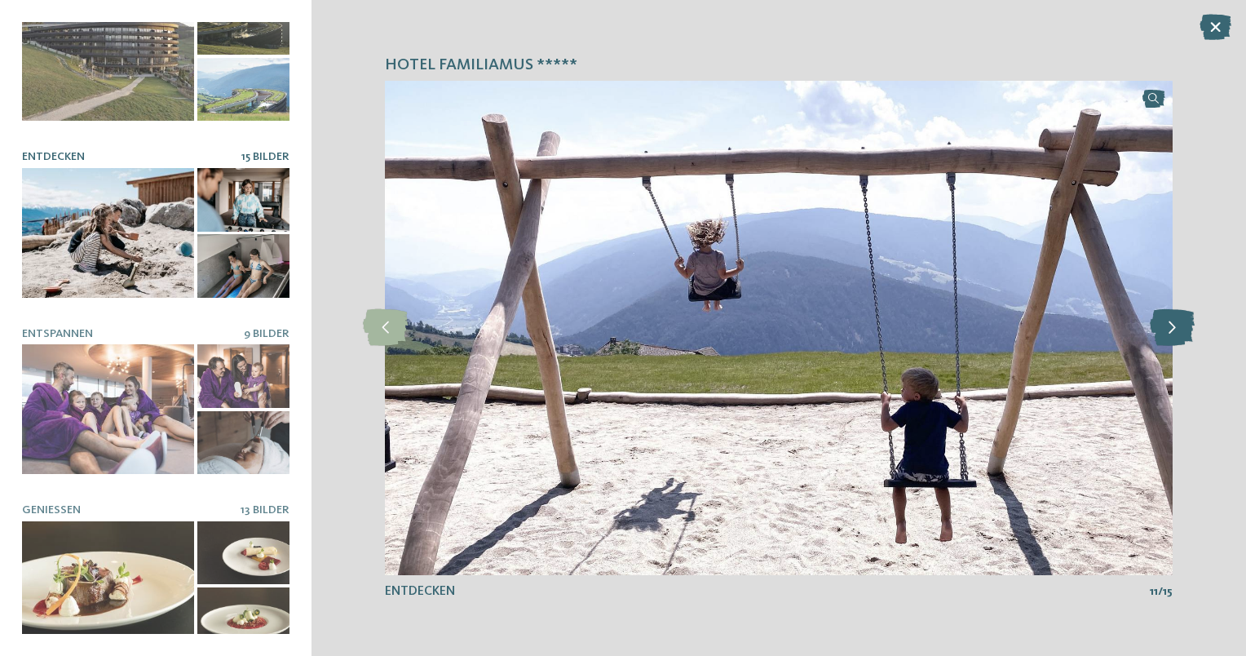
click at [1169, 329] on icon at bounding box center [1172, 327] width 45 height 37
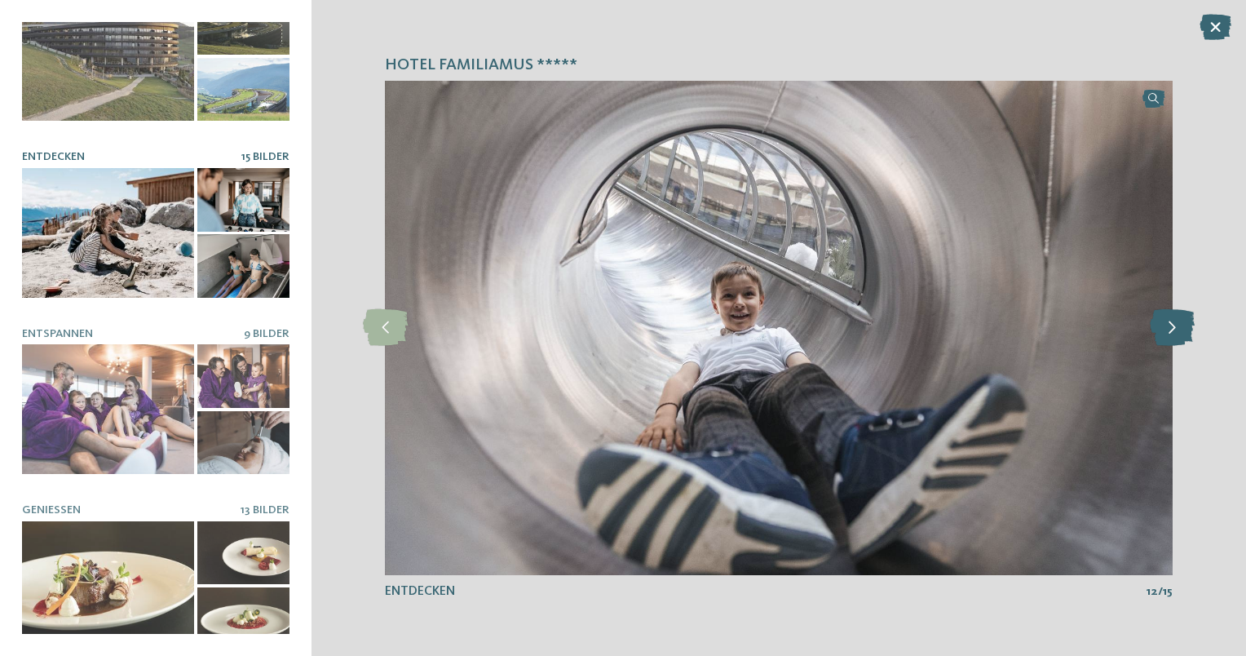
click at [1169, 329] on icon at bounding box center [1172, 327] width 45 height 37
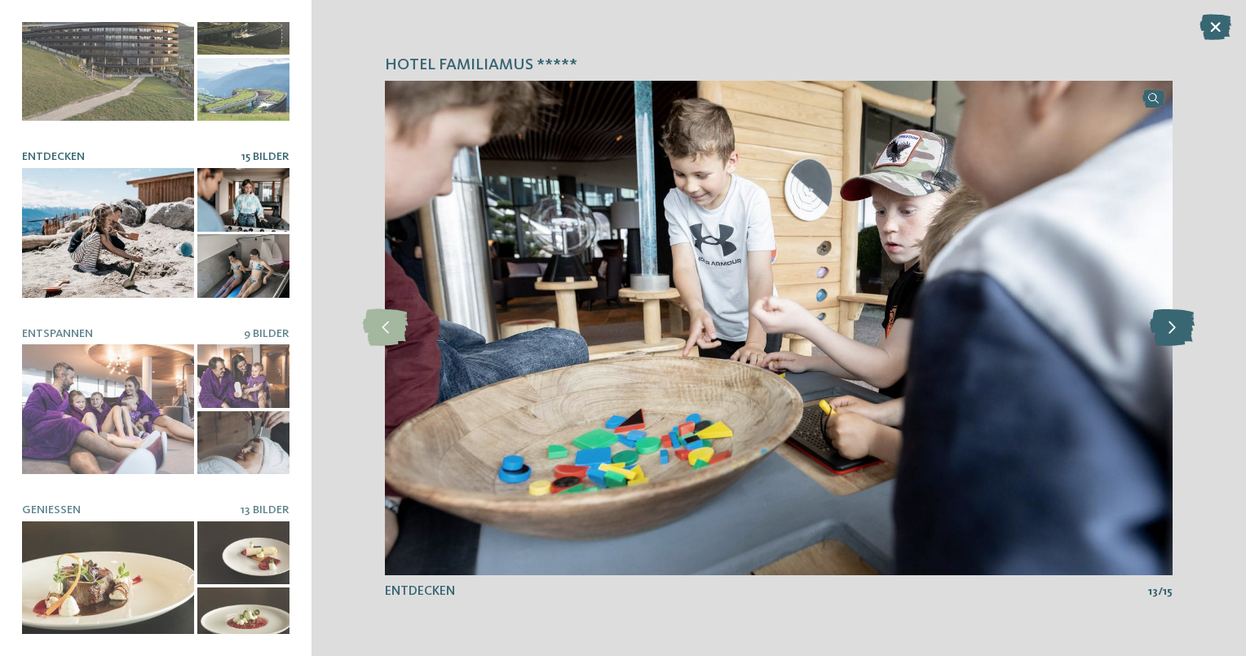
click at [1169, 329] on icon at bounding box center [1172, 327] width 45 height 37
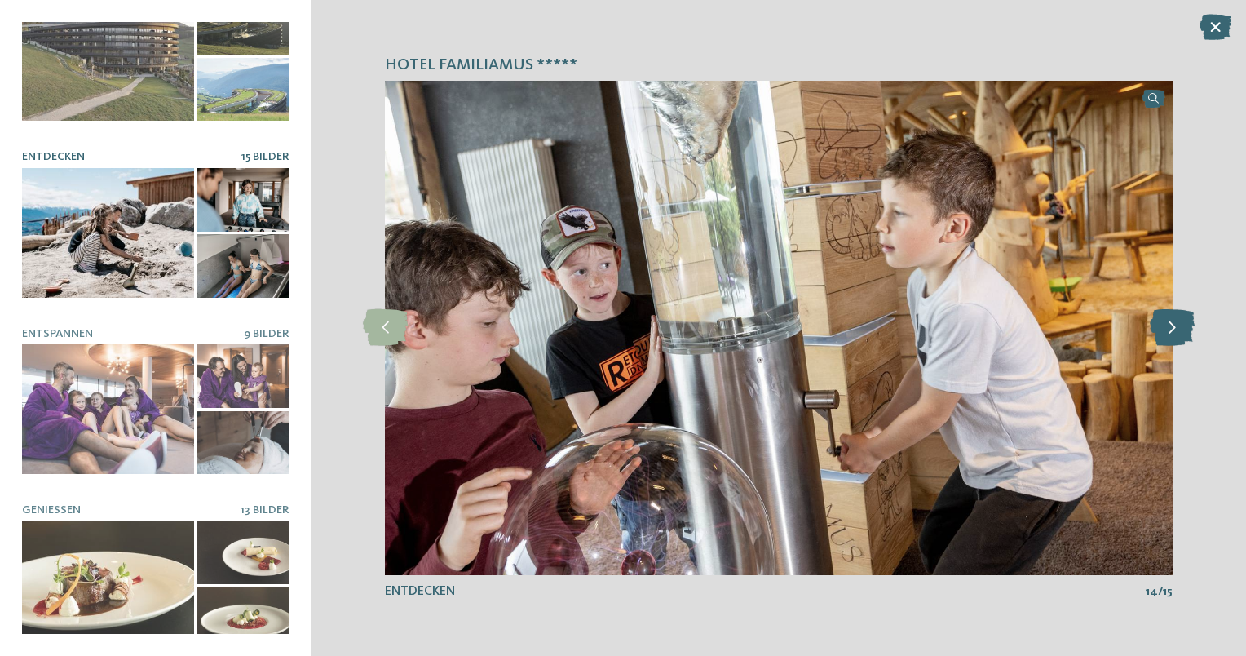
click at [1169, 329] on icon at bounding box center [1172, 327] width 45 height 37
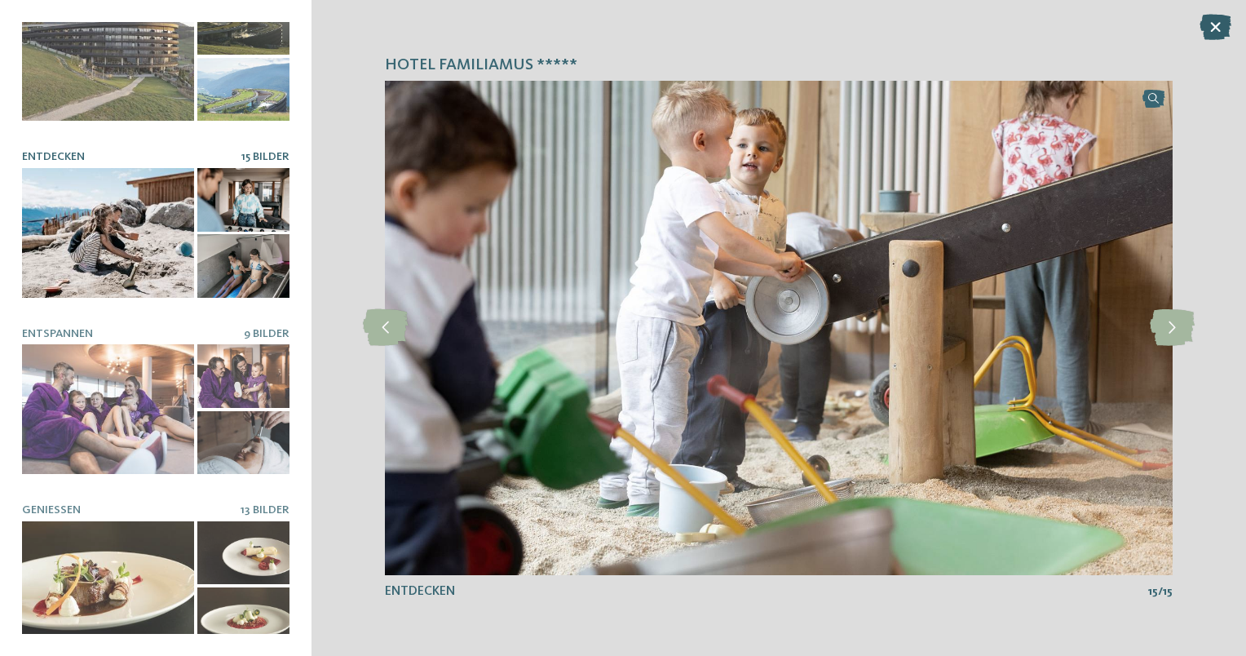
click at [1228, 29] on icon at bounding box center [1216, 27] width 32 height 26
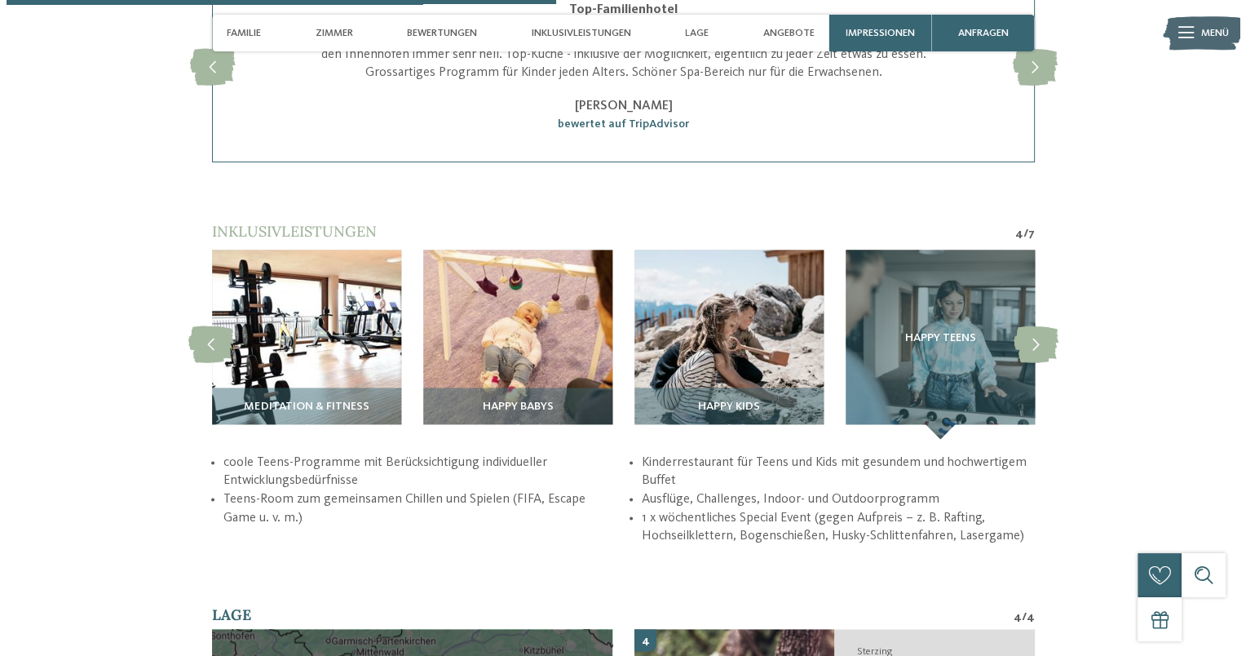
scroll to position [2339, 0]
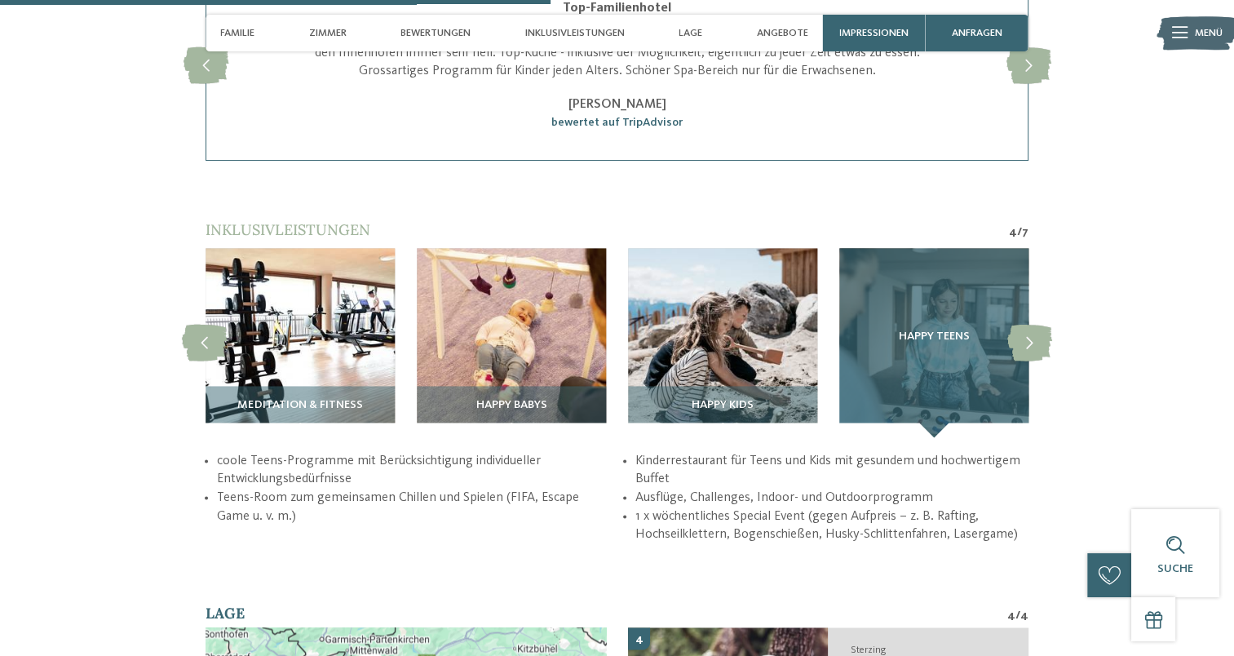
click at [936, 330] on div "Happy Teens" at bounding box center [933, 342] width 189 height 189
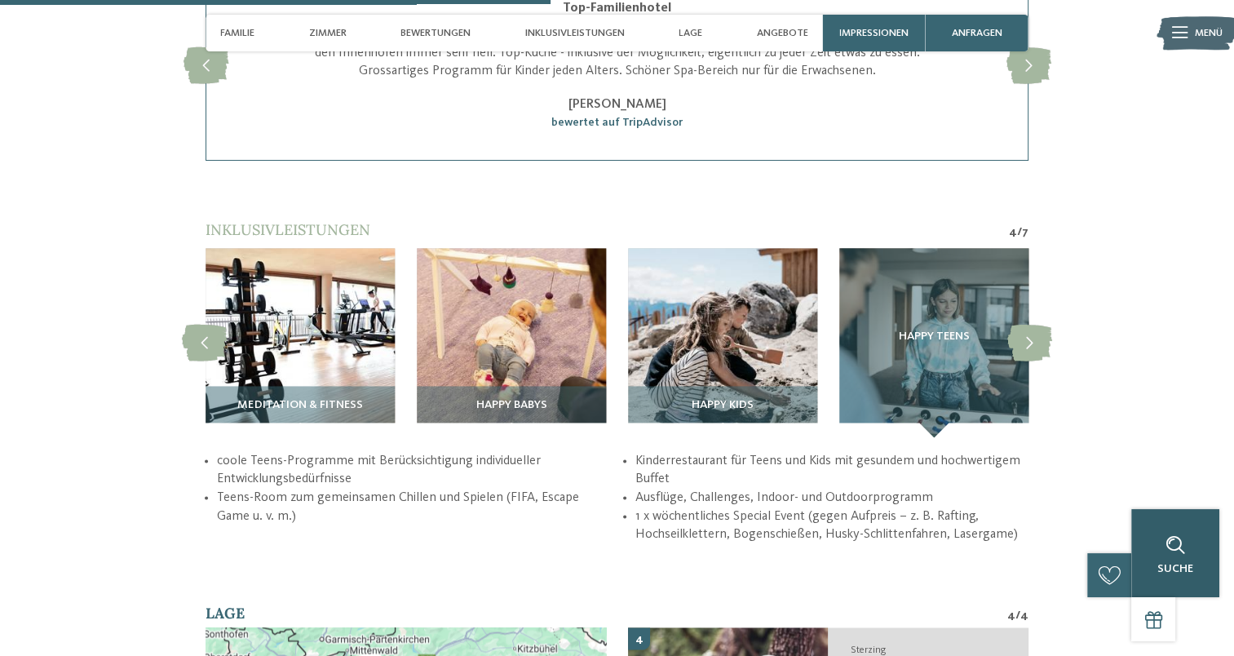
click at [1181, 536] on icon at bounding box center [1174, 545] width 19 height 19
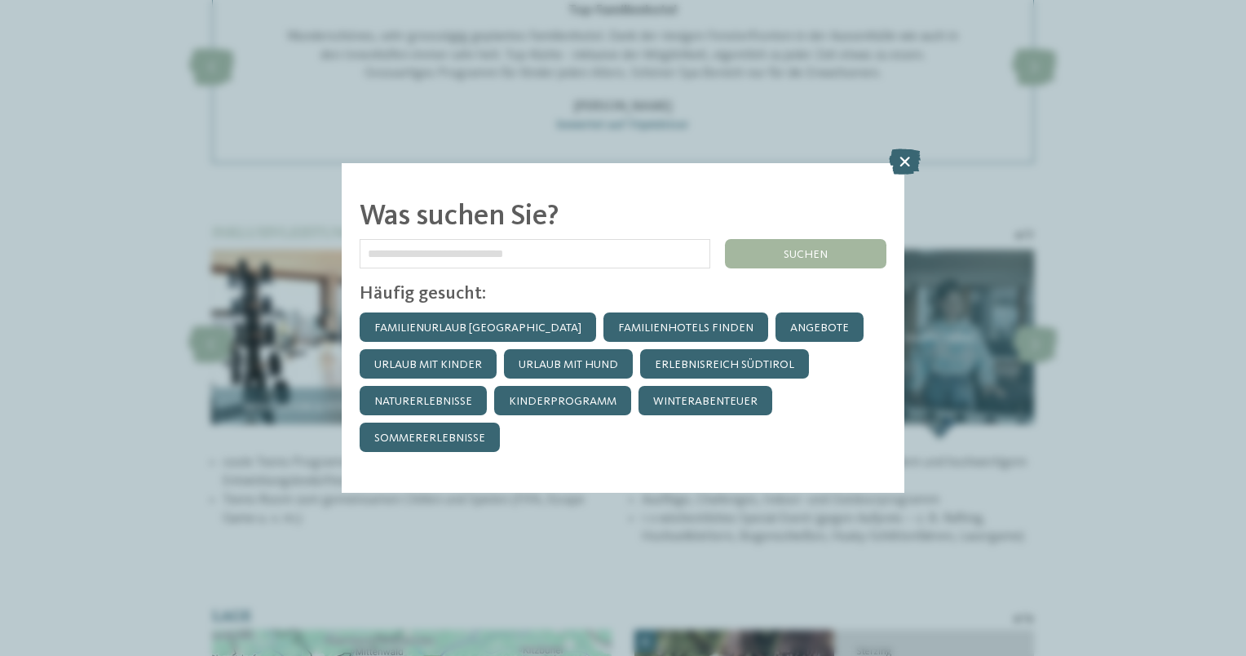
click at [506, 261] on input "text" at bounding box center [535, 253] width 351 height 29
type input "********"
click input "******" at bounding box center [0, 0] width 0 height 0
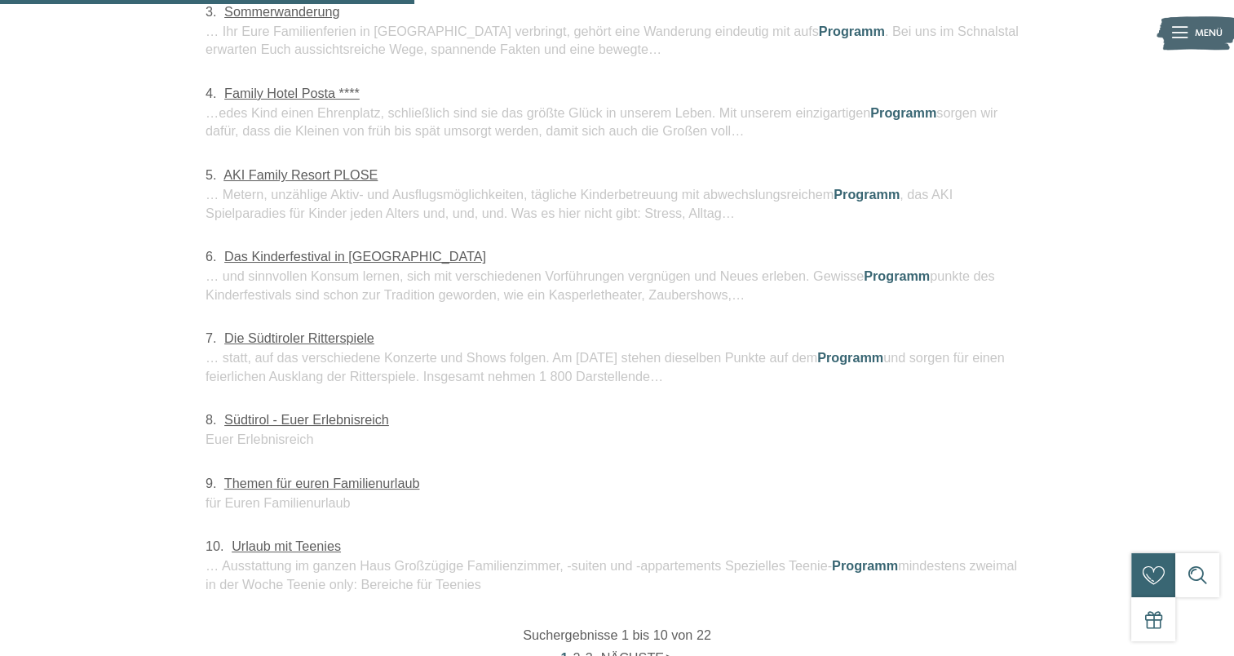
scroll to position [431, 0]
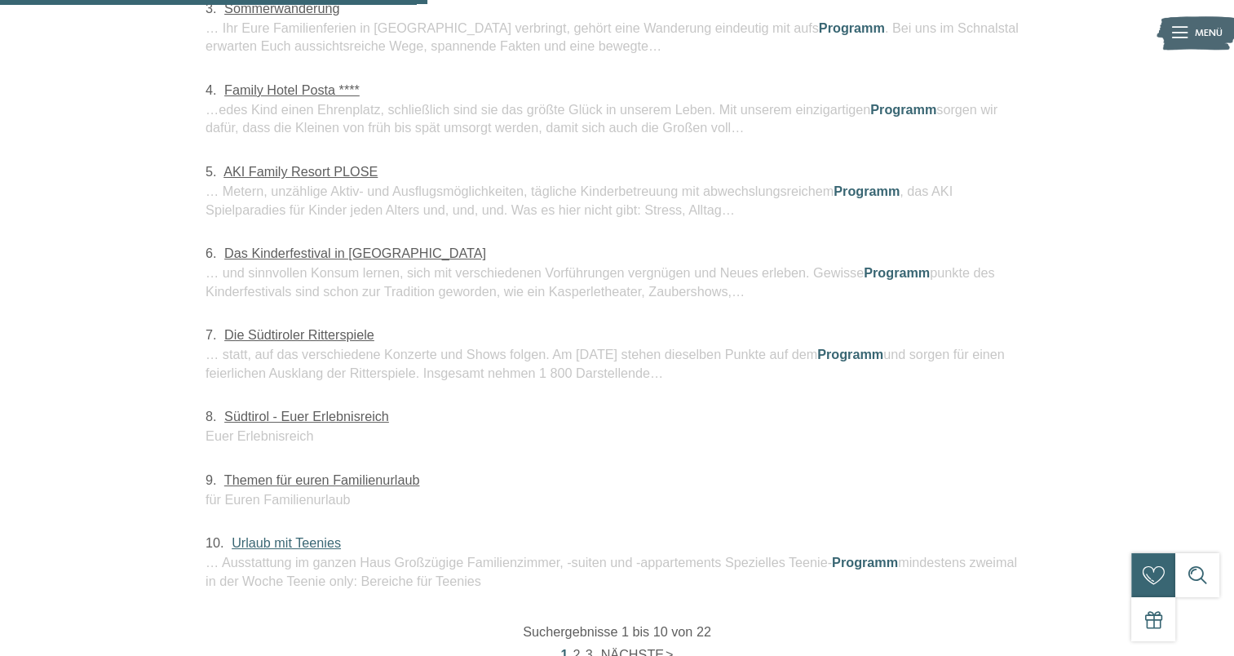
click at [277, 546] on link "Urlaub mit Teenies" at bounding box center [286, 542] width 109 height 15
